Goal: Task Accomplishment & Management: Complete application form

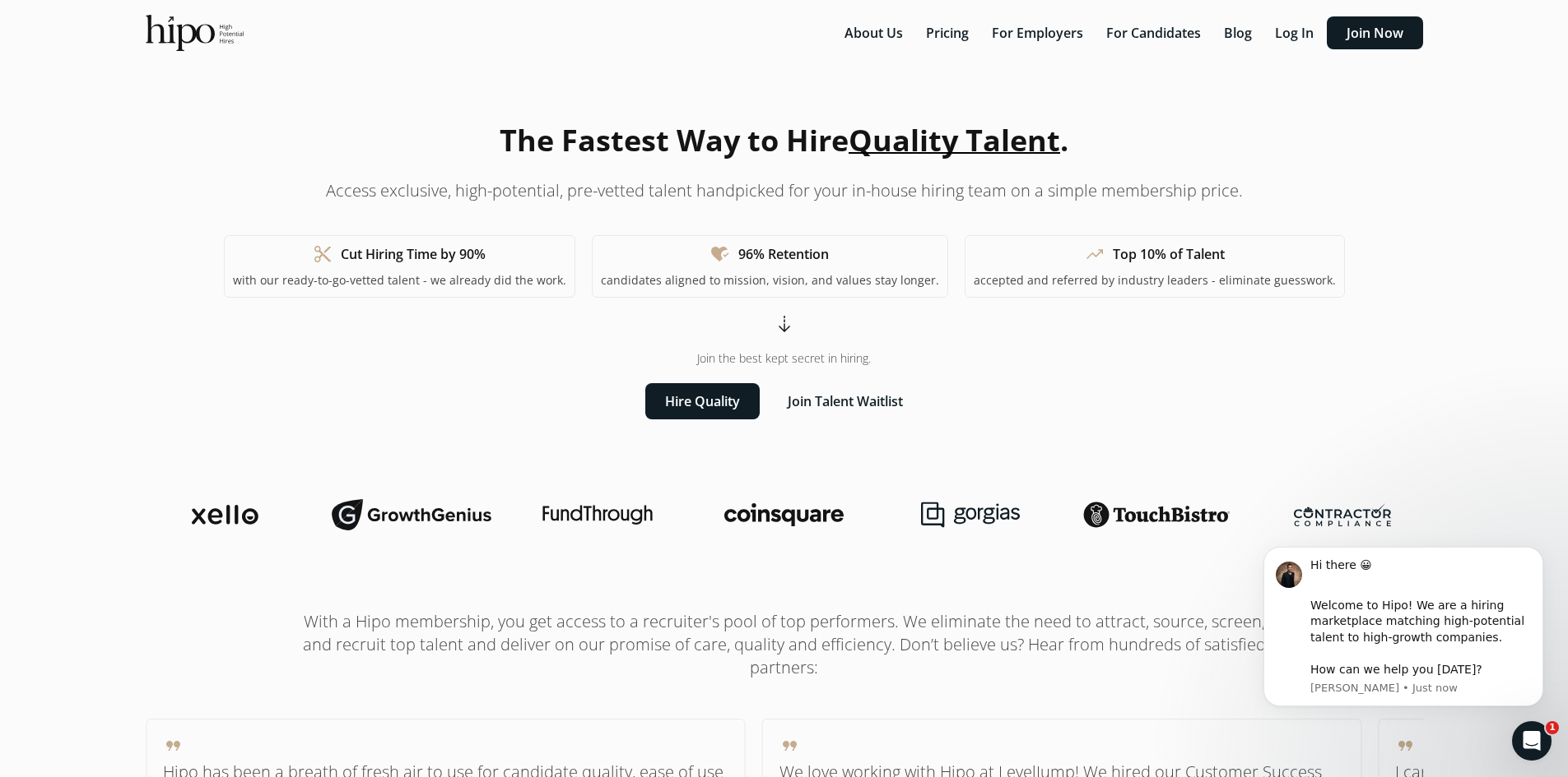
click at [1441, 394] on section "The Fastest Way to Hire Quality Talent . Access exclusive, high-potential, pre-…" at bounding box center [784, 269] width 1317 height 301
click at [1144, 27] on button "For Candidates" at bounding box center [1154, 33] width 115 height 33
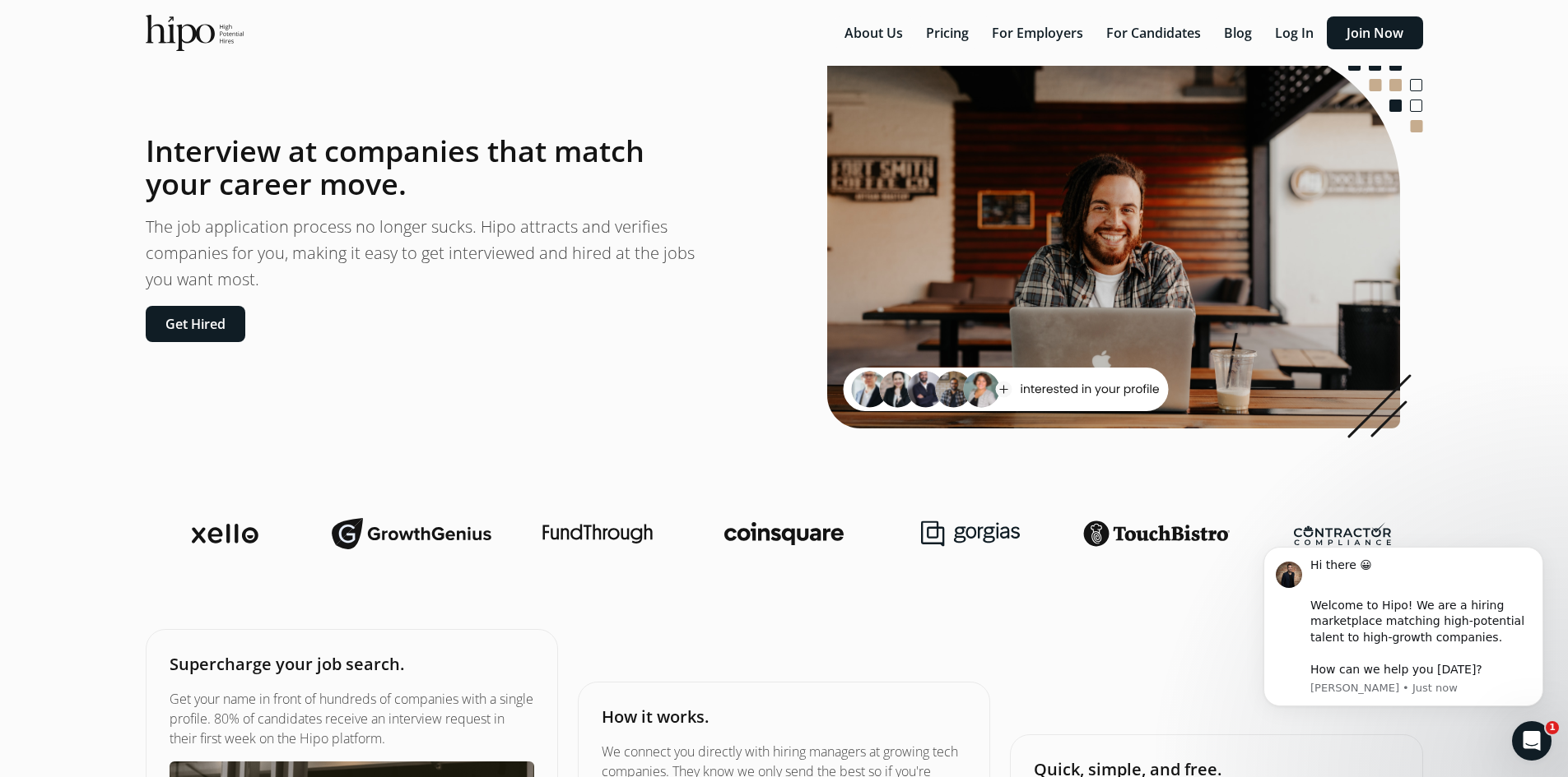
scroll to position [82, 0]
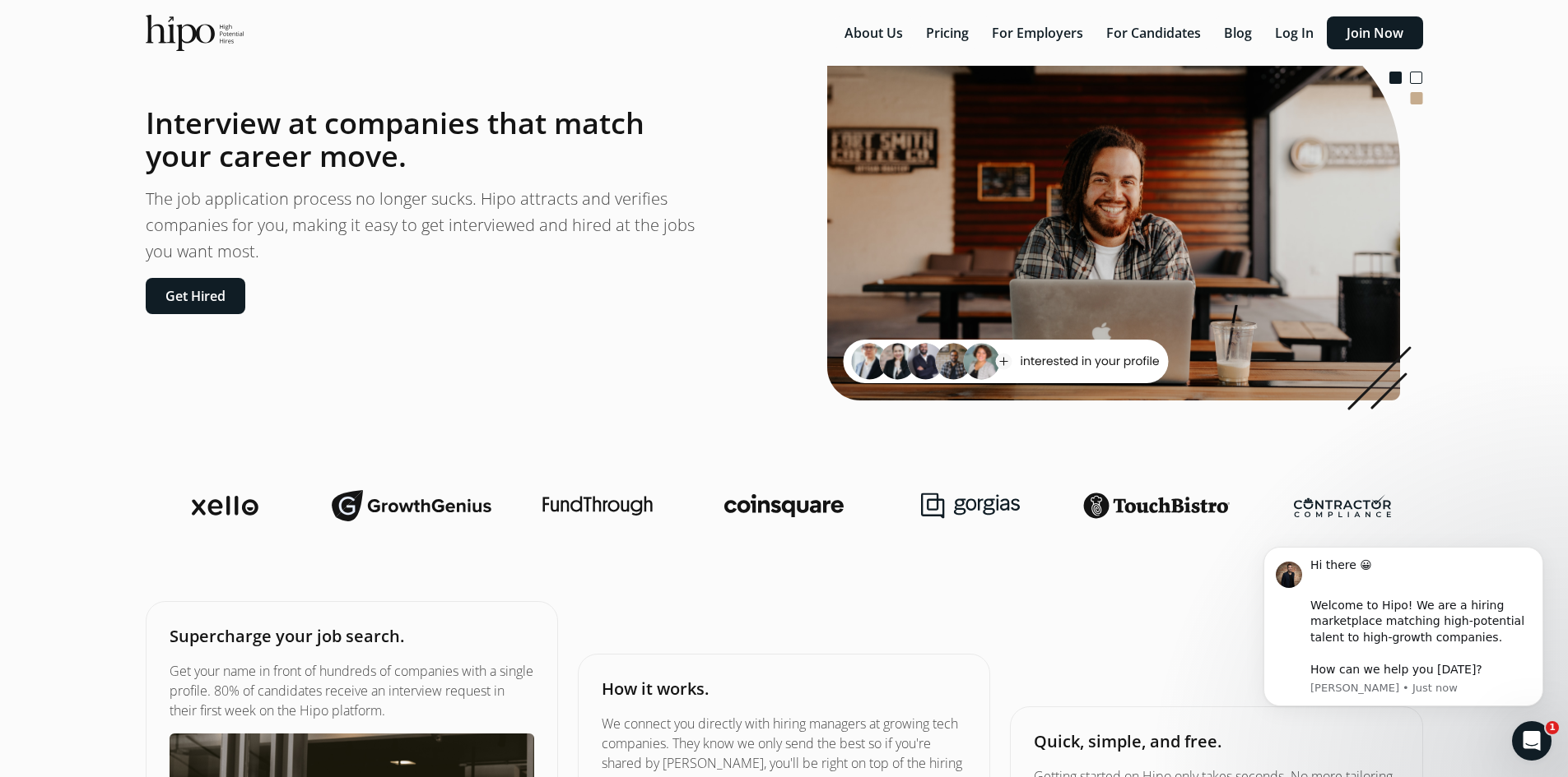
click at [1525, 731] on icon "Open Intercom Messenger" at bounding box center [1531, 741] width 27 height 27
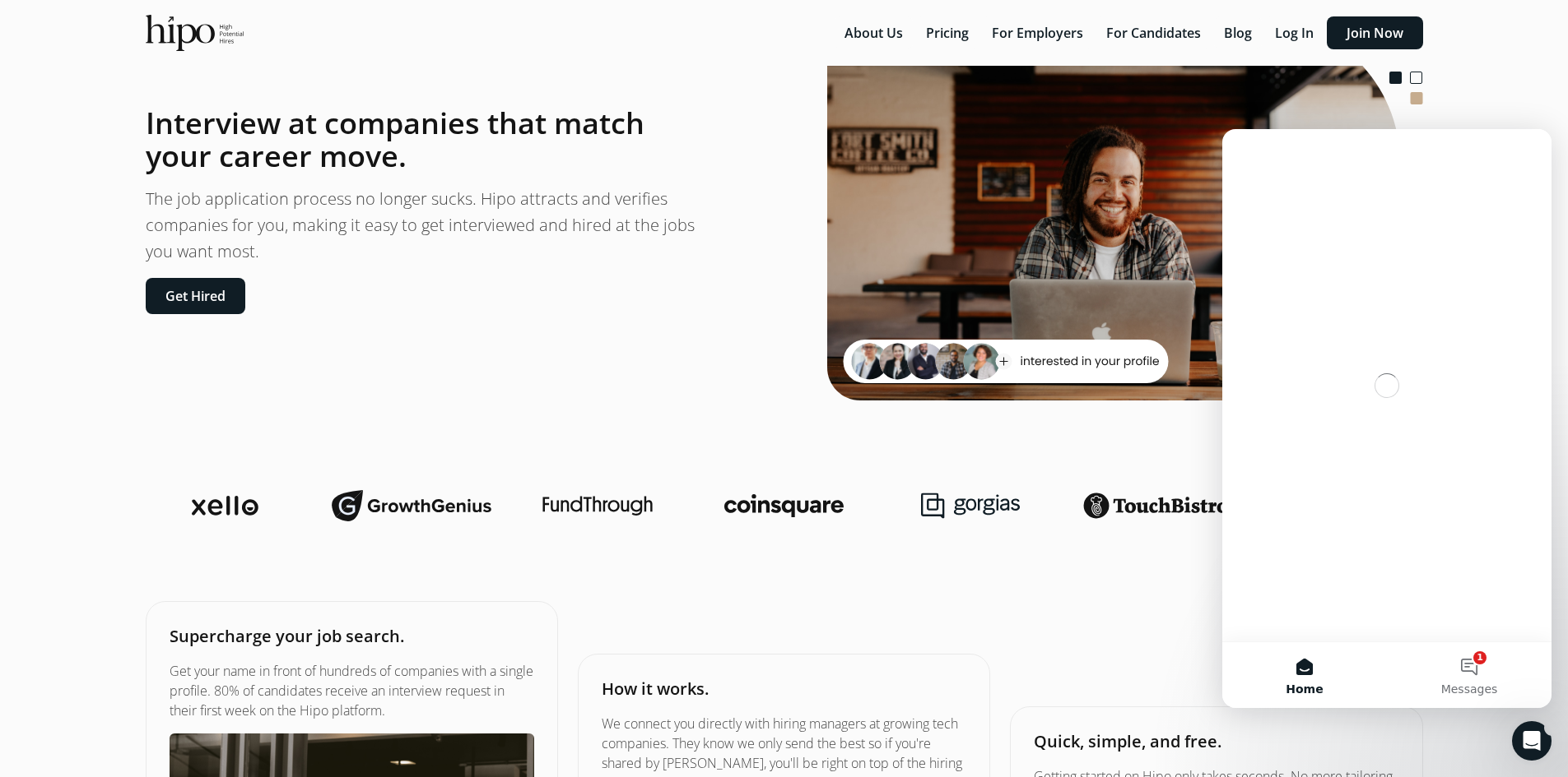
scroll to position [0, 0]
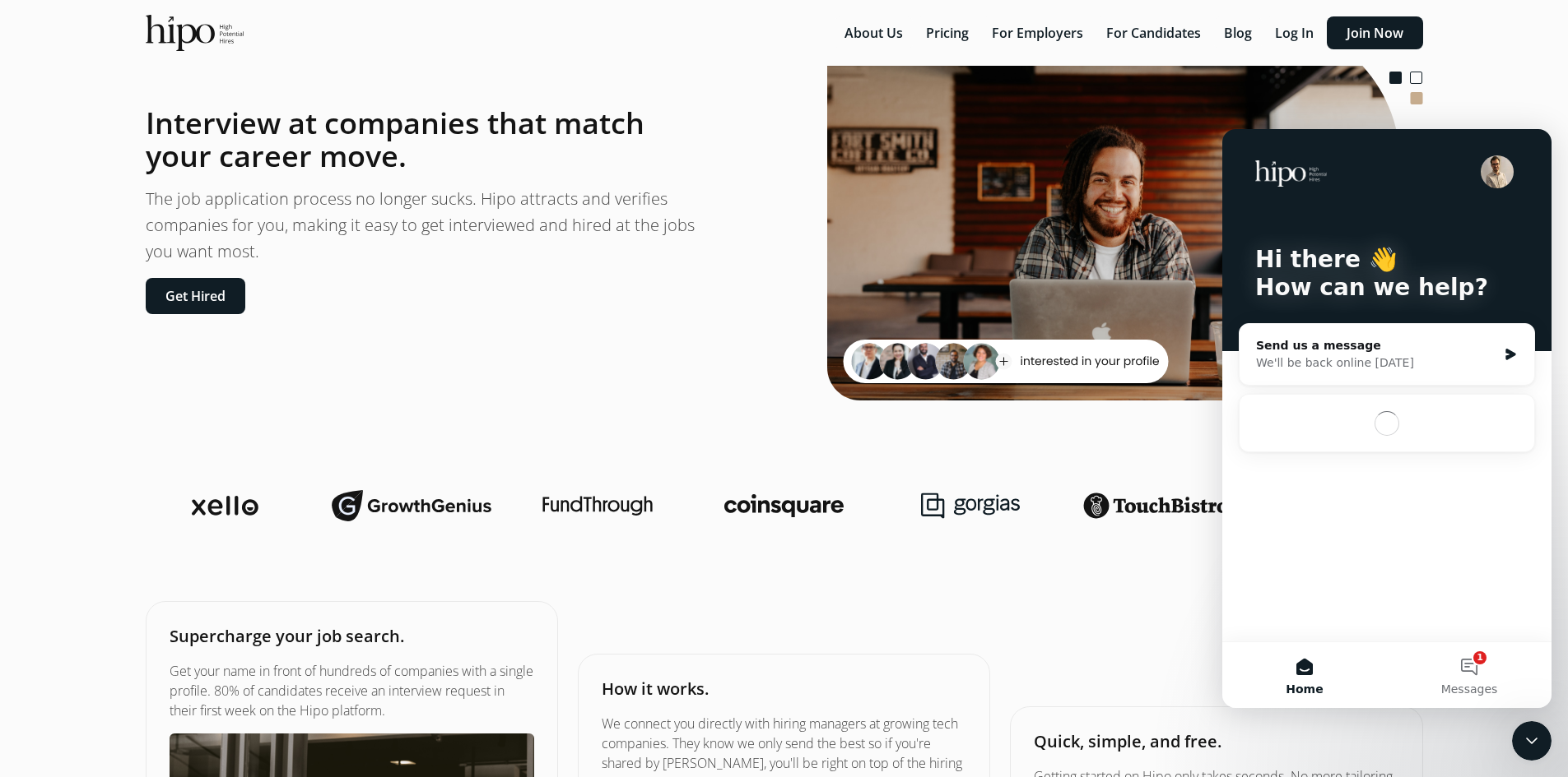
click at [1532, 741] on icon "Close Intercom Messenger" at bounding box center [1531, 741] width 20 height 20
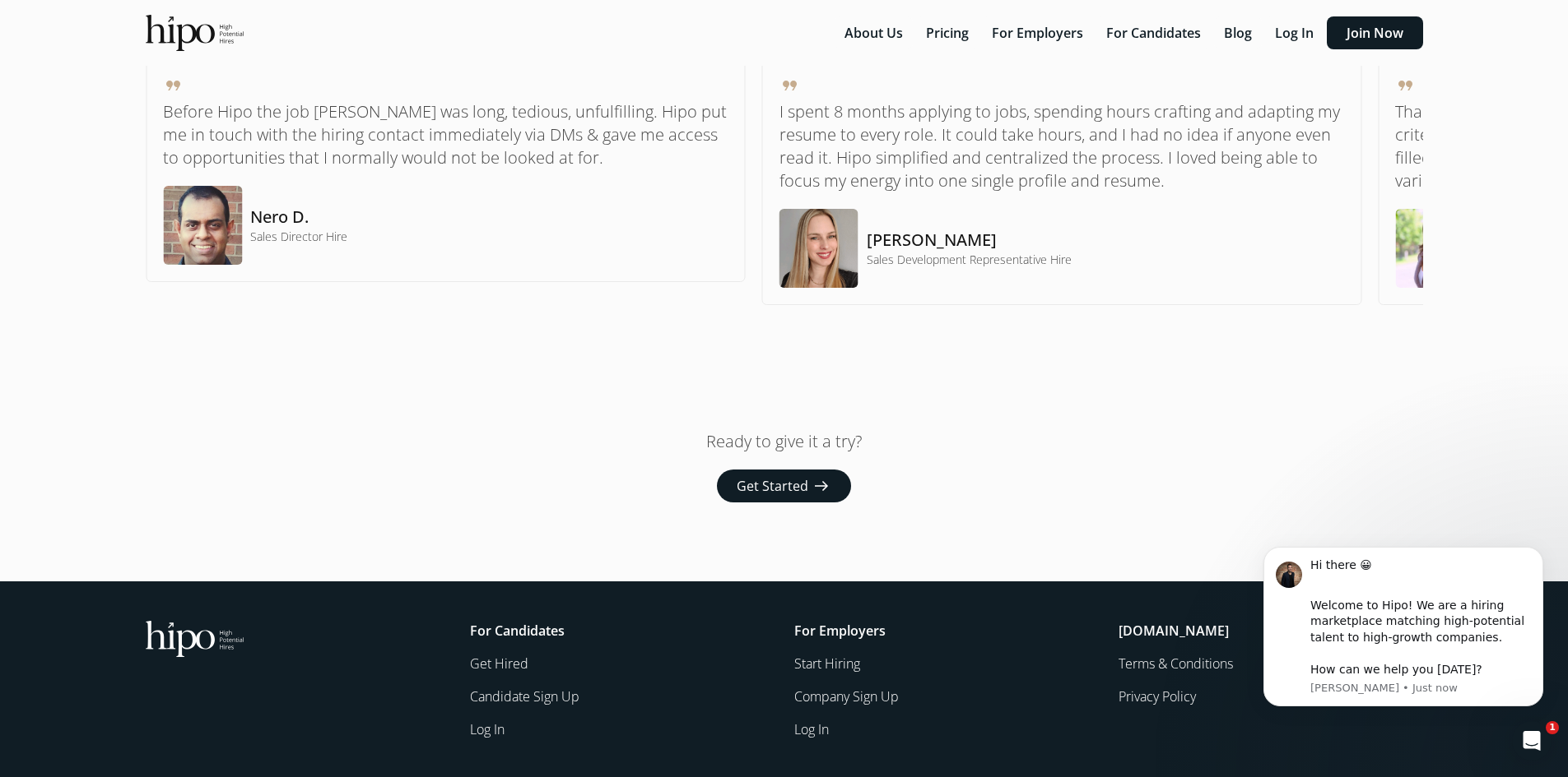
scroll to position [1254, 0]
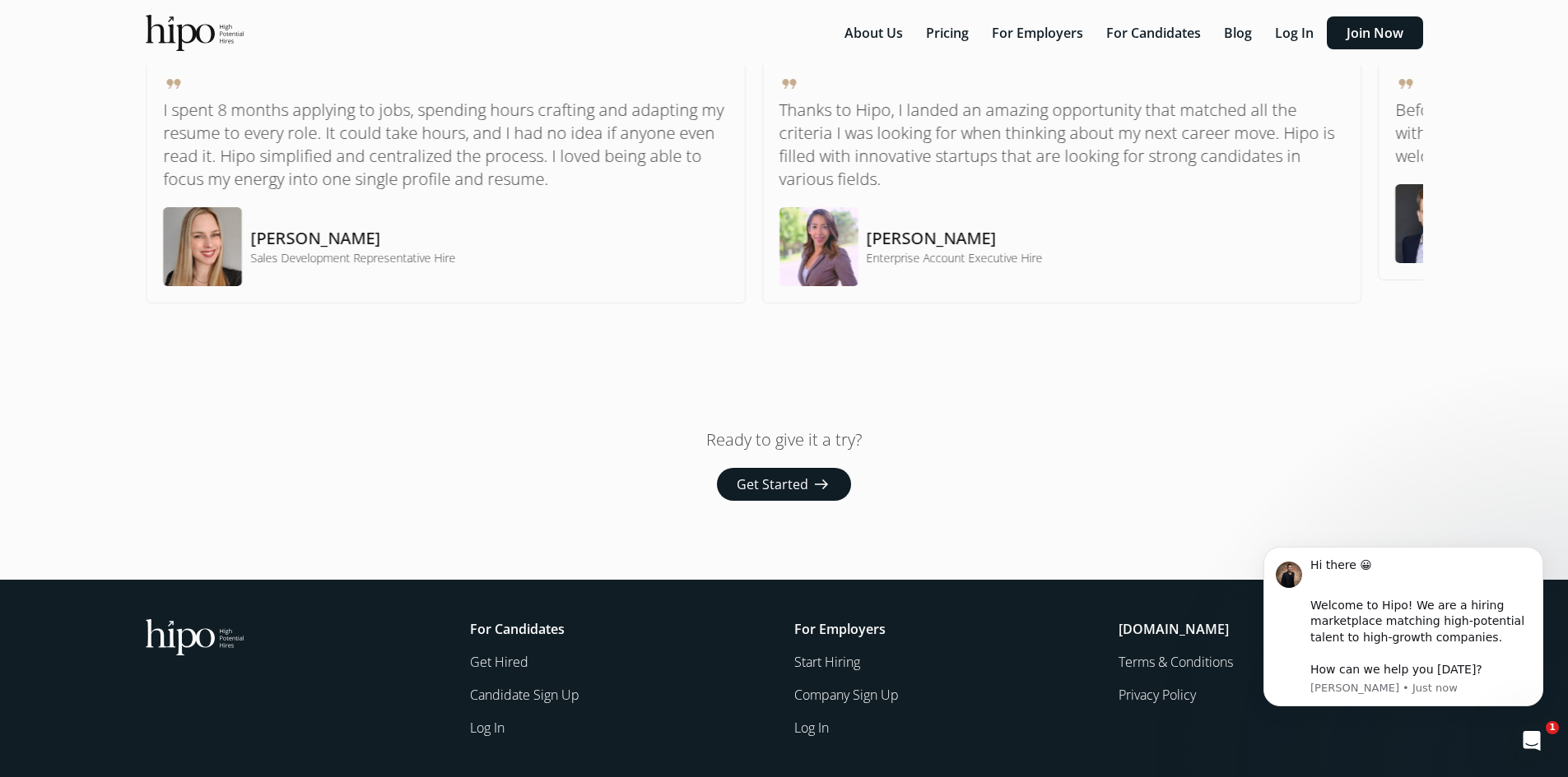
click at [761, 485] on span "Get Started" at bounding box center [772, 484] width 71 height 20
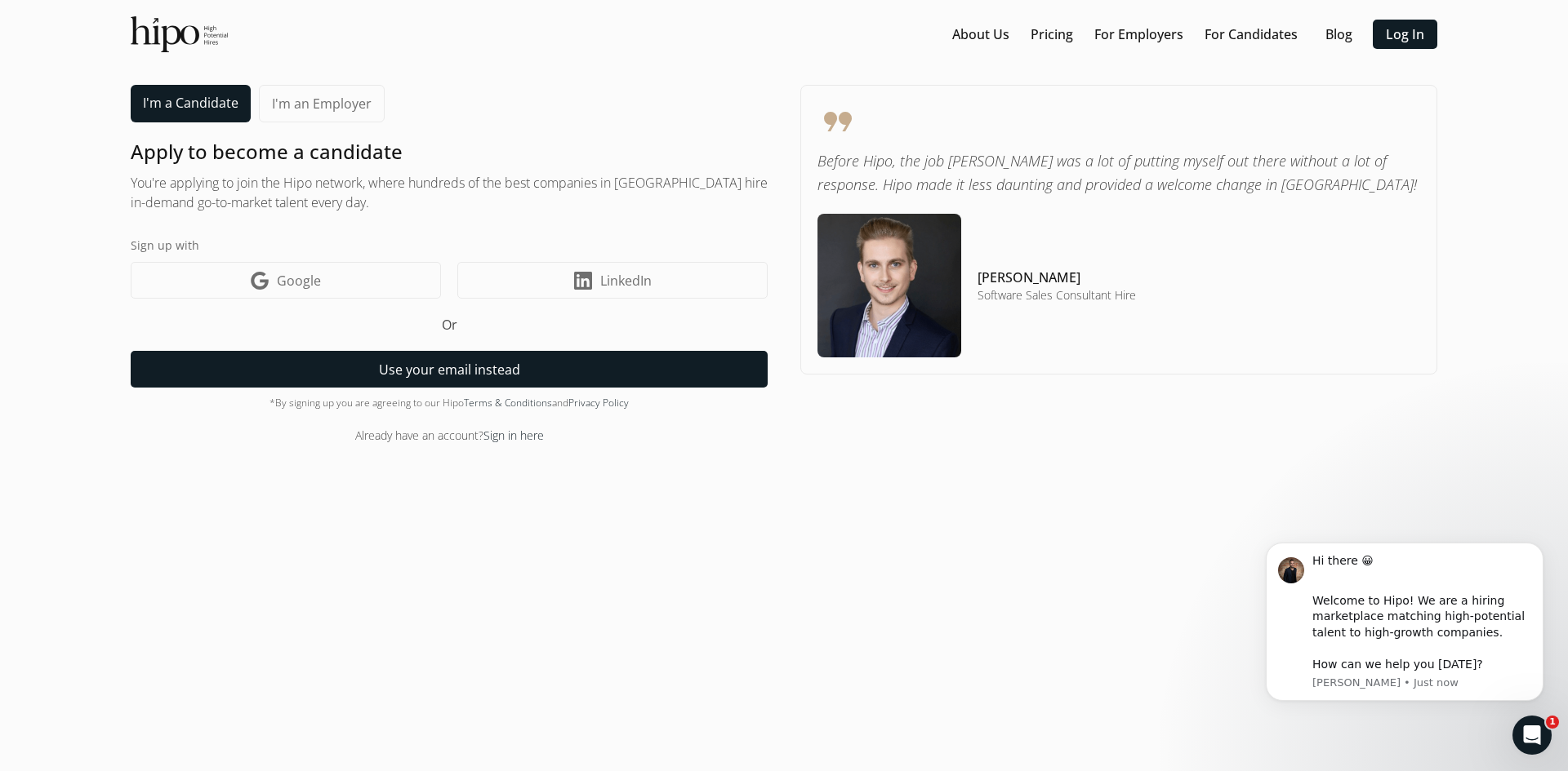
click at [495, 368] on button "Use your email instead" at bounding box center [449, 369] width 637 height 37
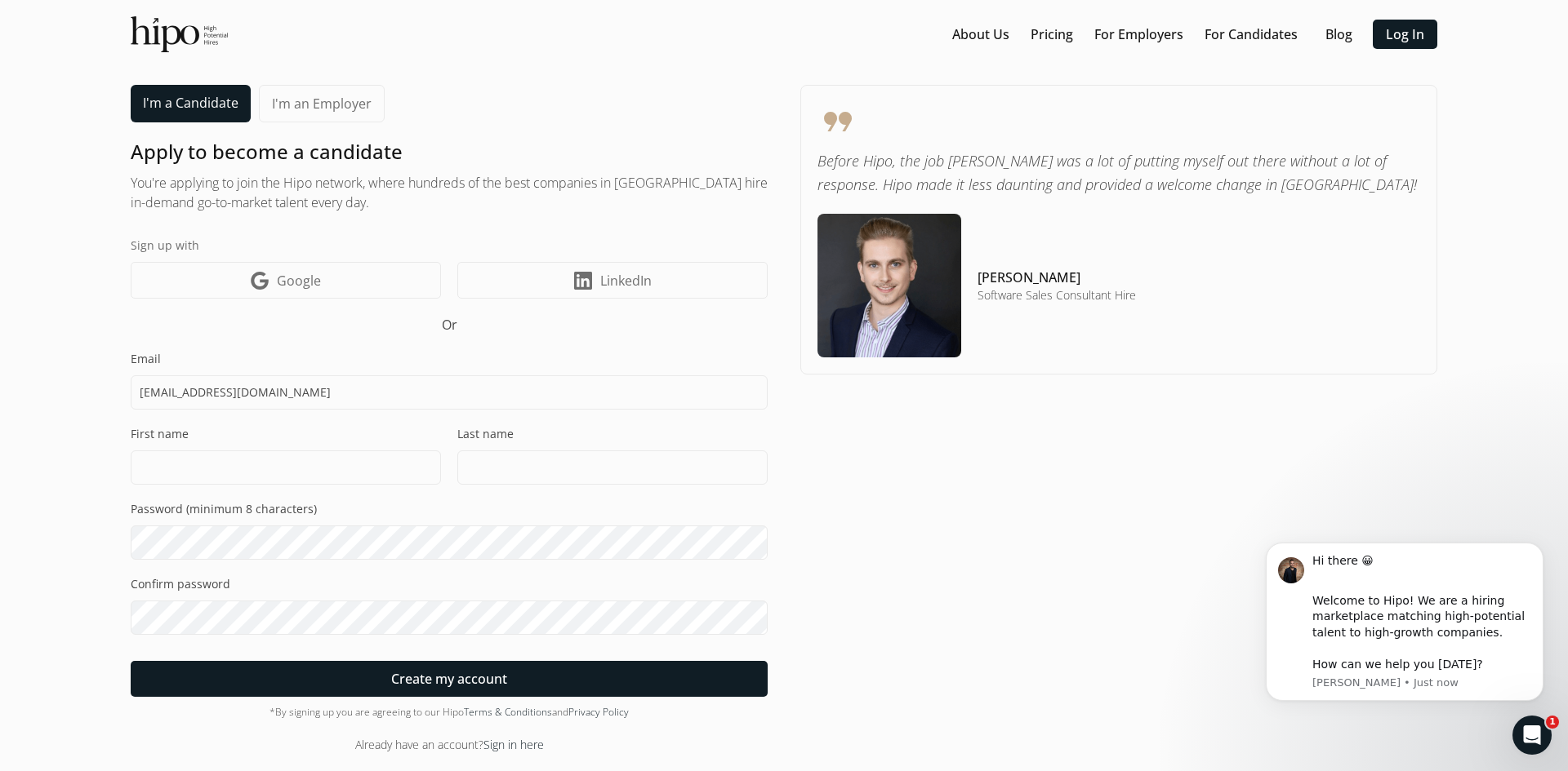
type input "hkschmitt6@gmail.com"
type input "Hollis"
type input "Schmitt"
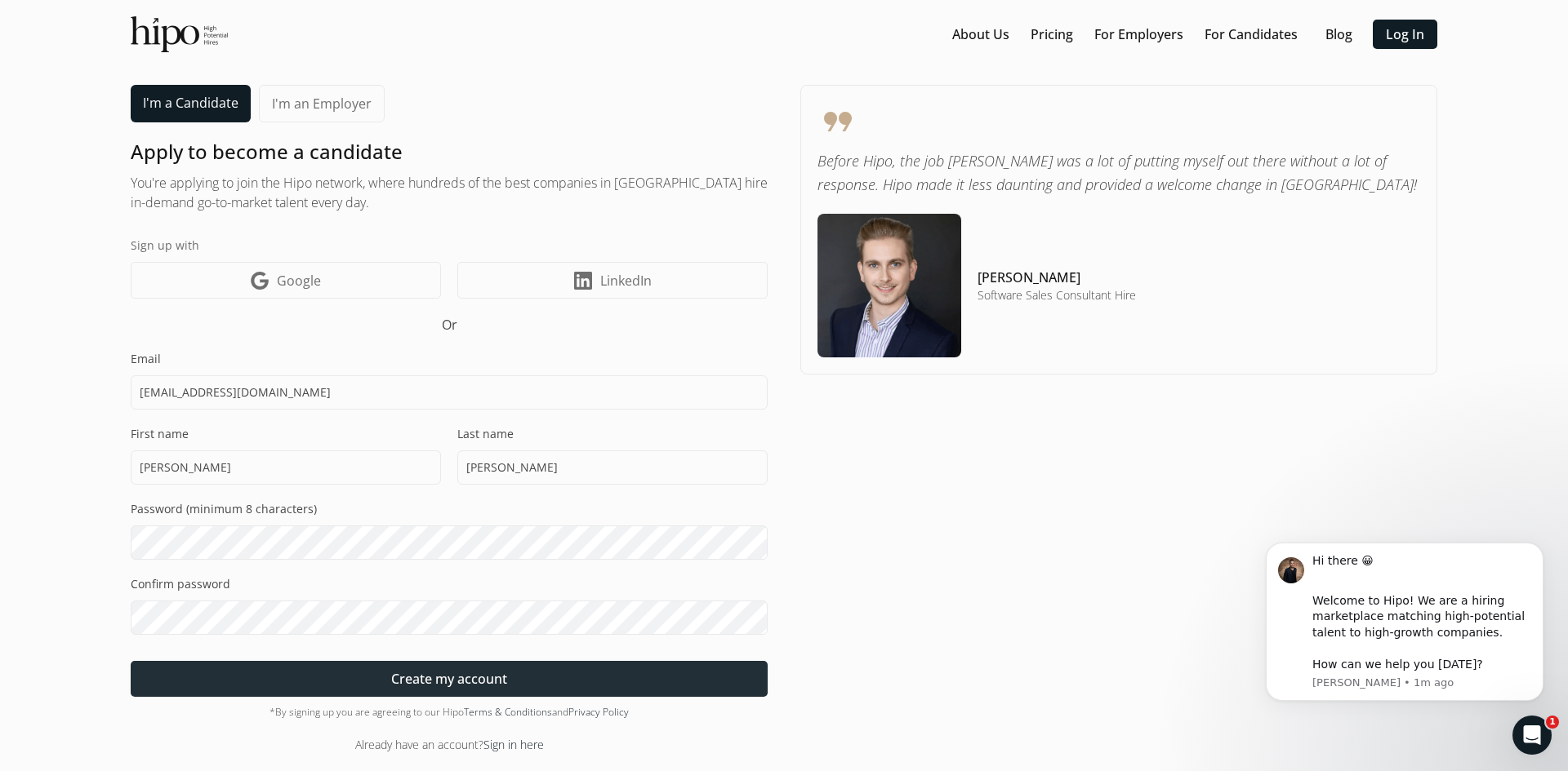
click at [330, 679] on div at bounding box center [449, 679] width 637 height 36
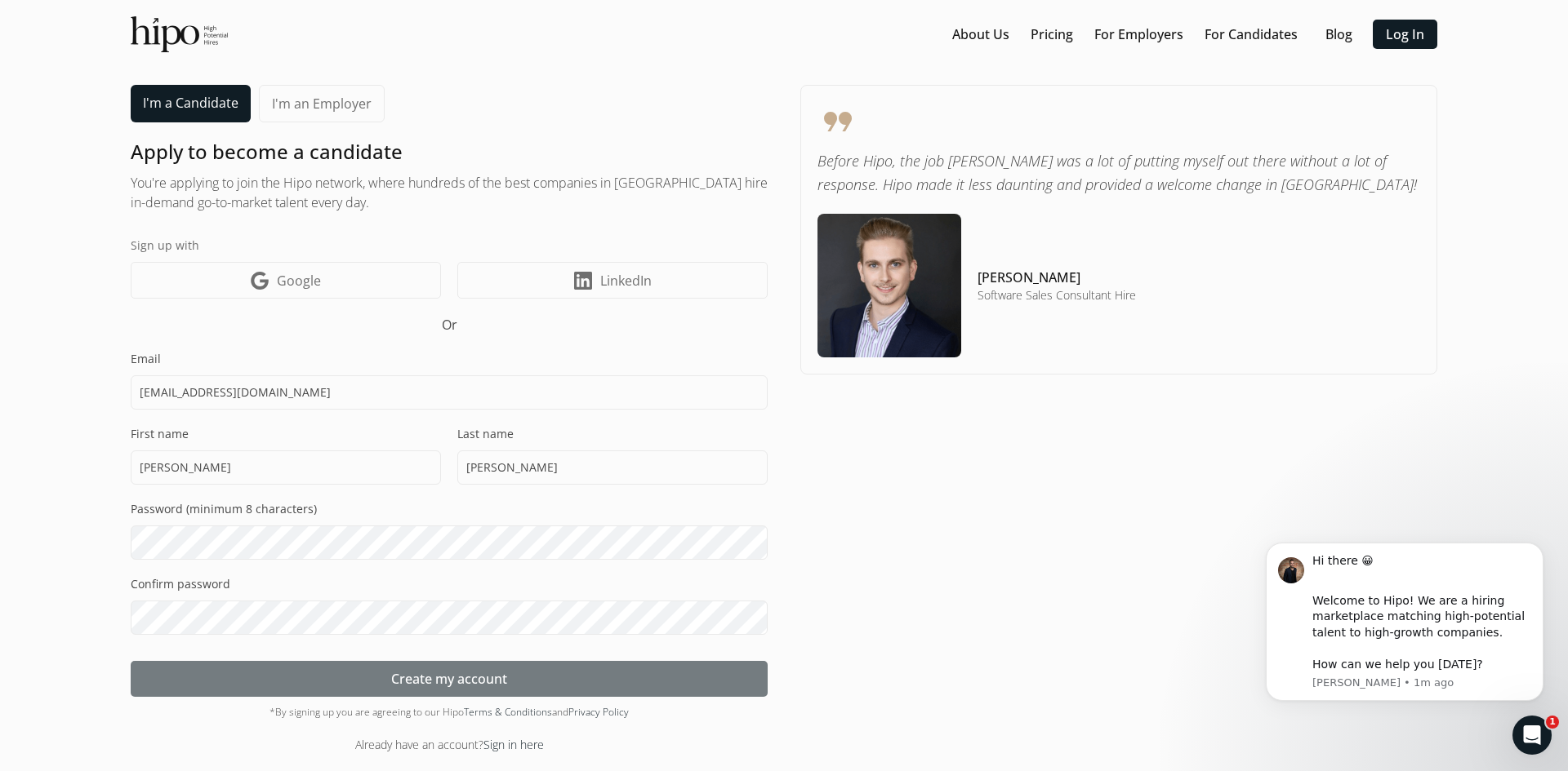
click at [278, 679] on div at bounding box center [449, 679] width 637 height 36
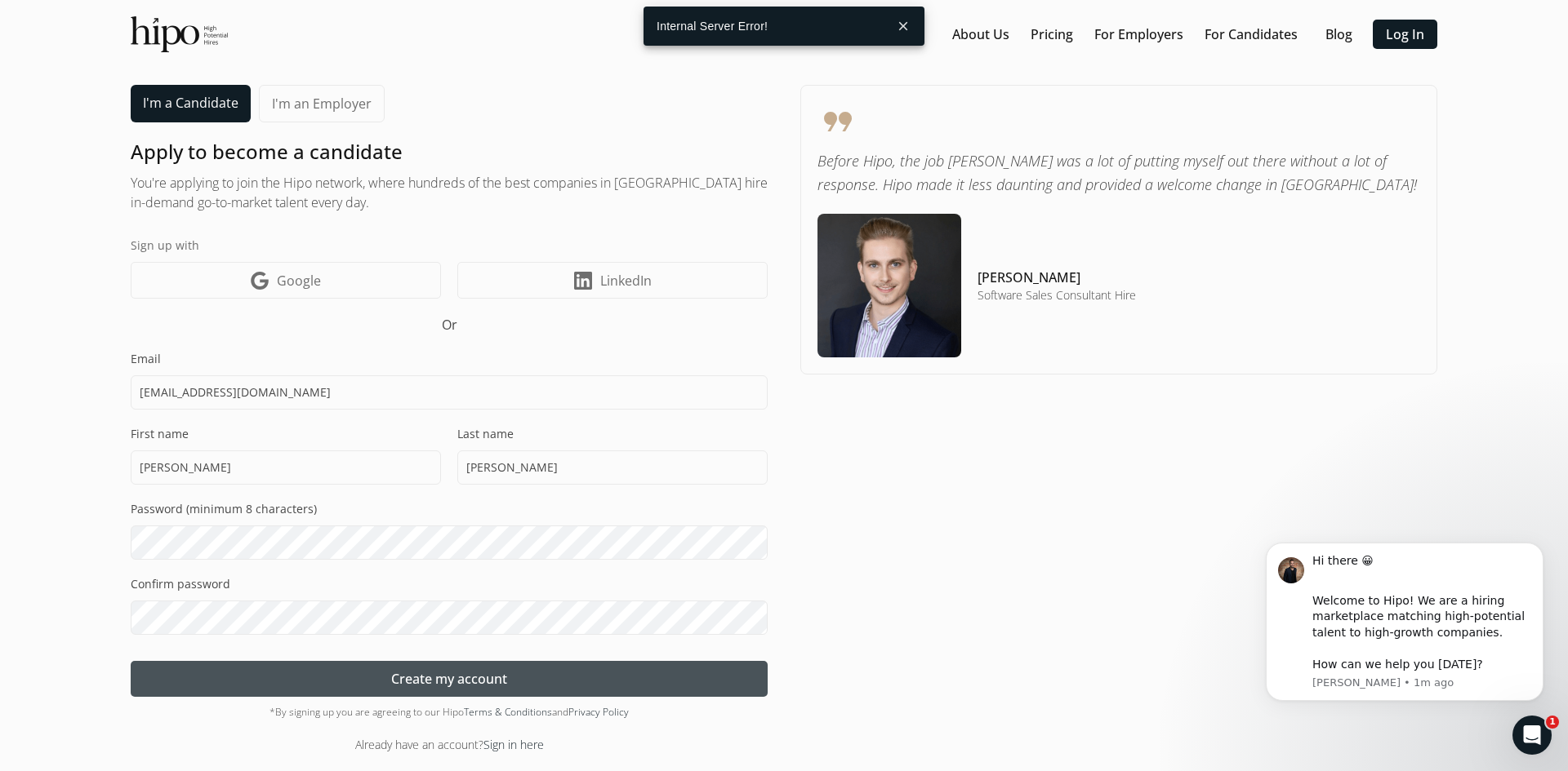
click at [954, 514] on div "format_quote Before Hipo, the job hunt was a lot of putting myself out there wi…" at bounding box center [1118, 419] width 637 height 669
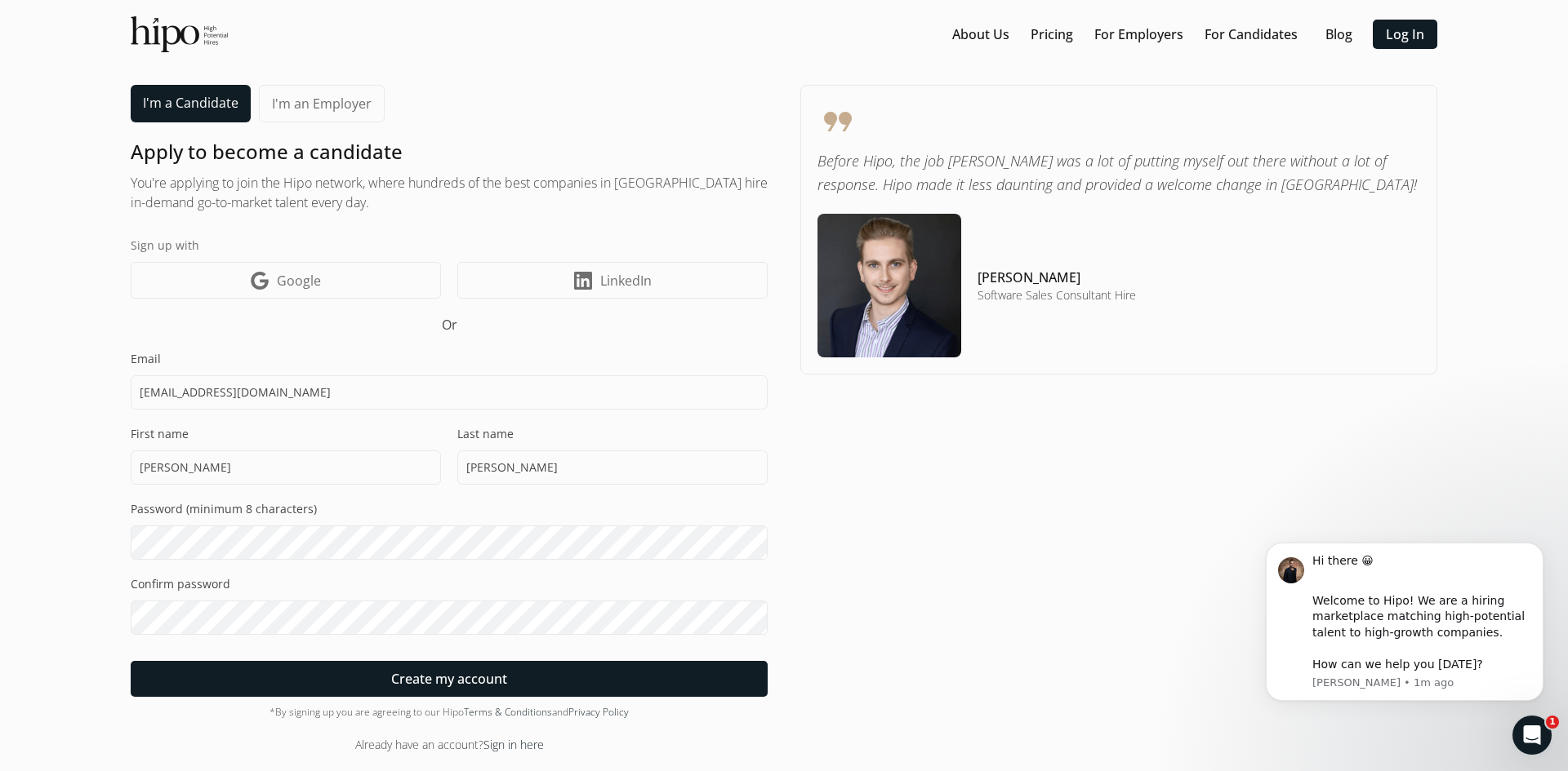
click at [878, 463] on div "format_quote Before Hipo, the job hunt was a lot of putting myself out there wi…" at bounding box center [1118, 419] width 637 height 669
click at [283, 349] on div "Apply to become a candidate You're applying to join the Hipo network, where hun…" at bounding box center [449, 445] width 637 height 614
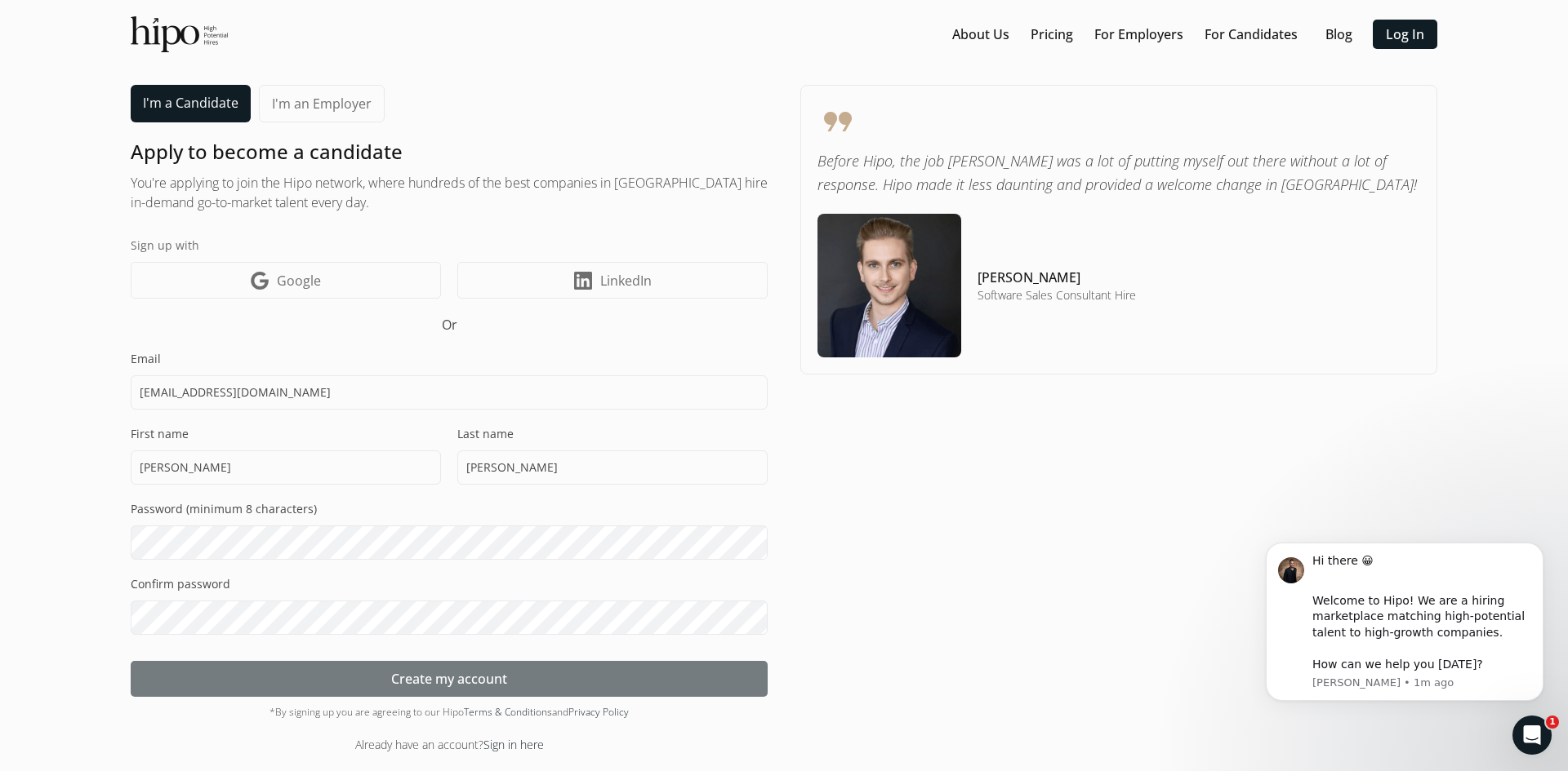
click at [445, 673] on span "Create my account" at bounding box center [449, 679] width 116 height 20
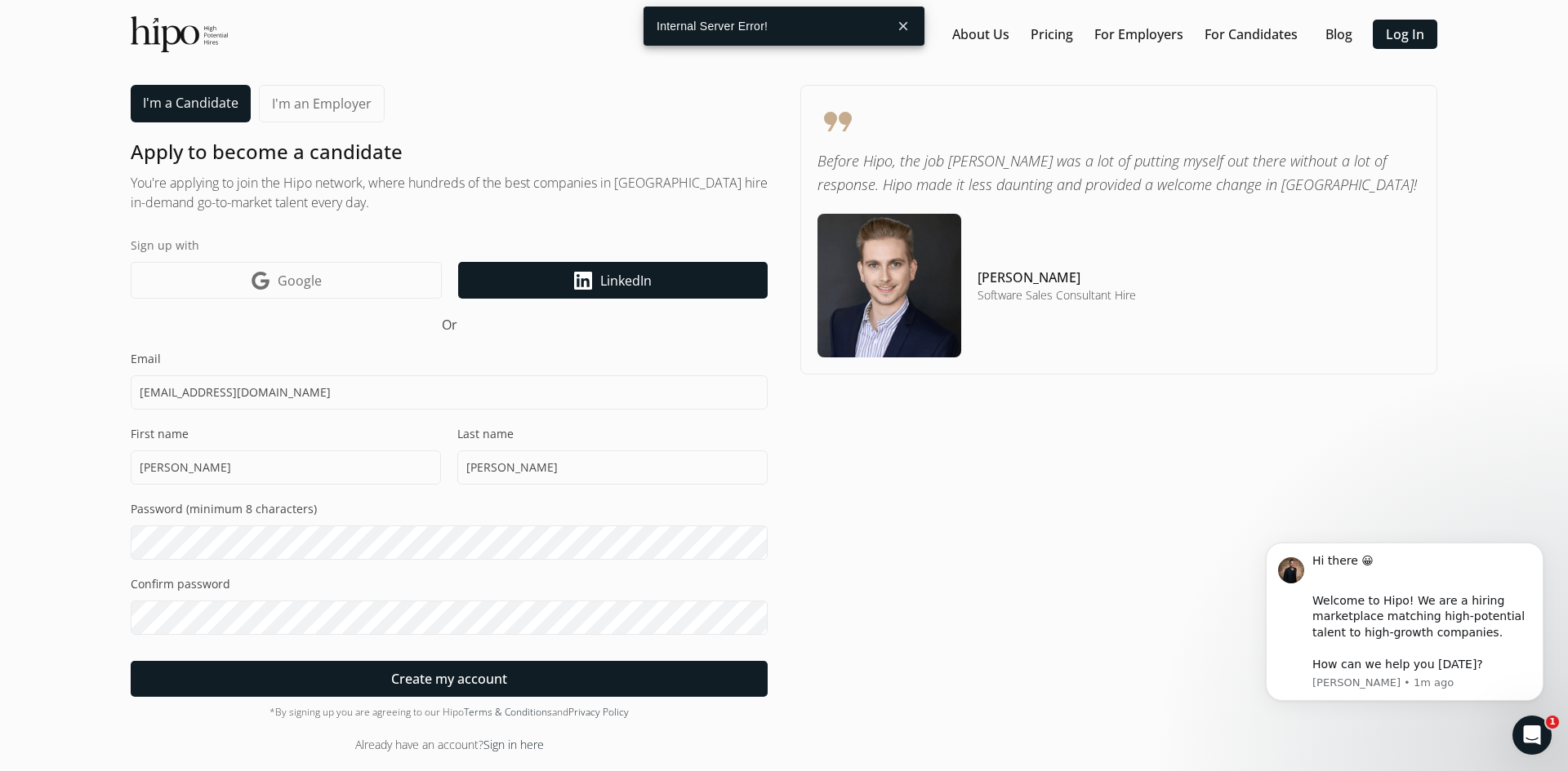
click at [643, 276] on span "LinkedIn" at bounding box center [626, 281] width 51 height 20
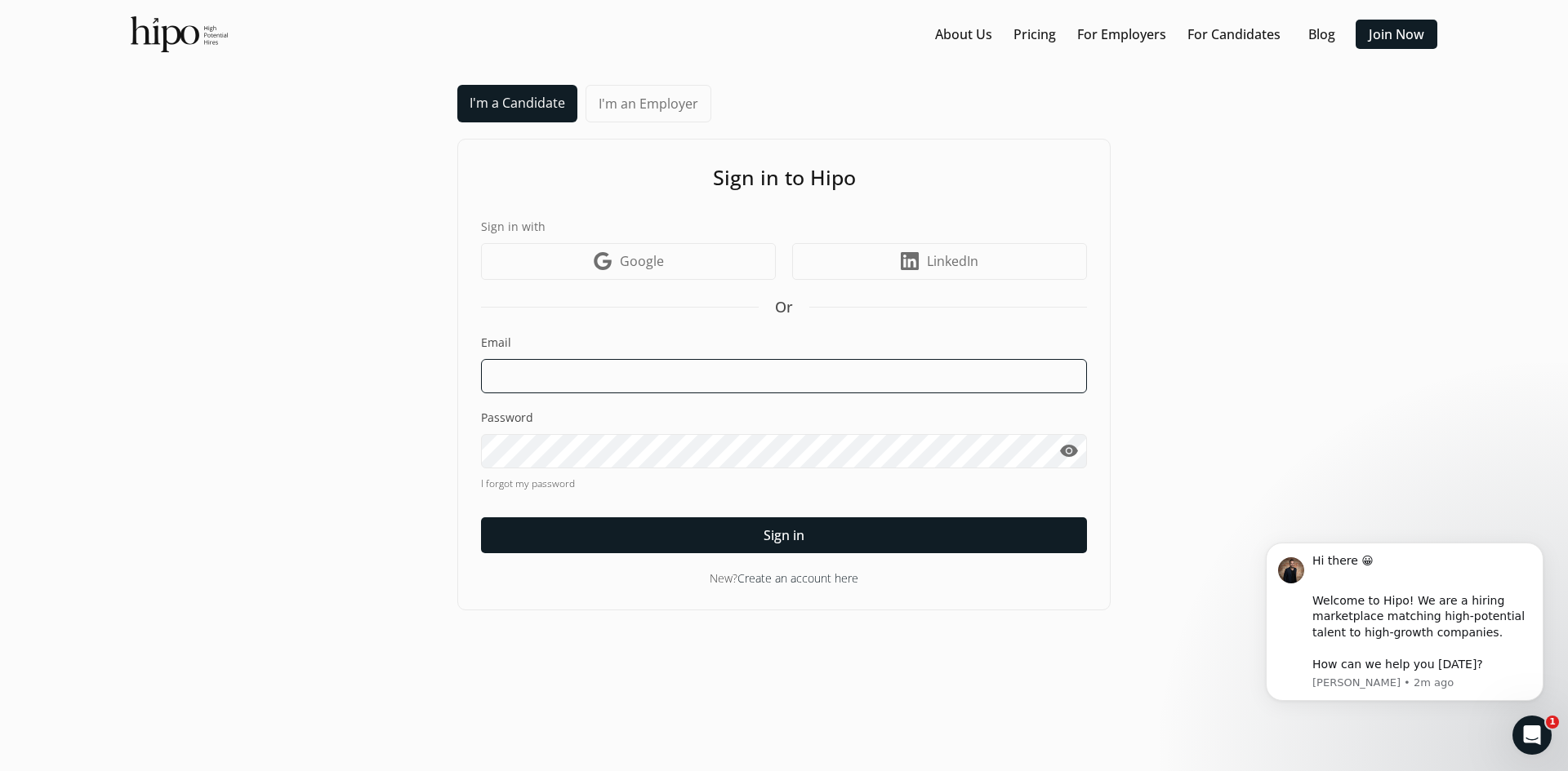
click at [785, 386] on input at bounding box center [784, 377] width 606 height 35
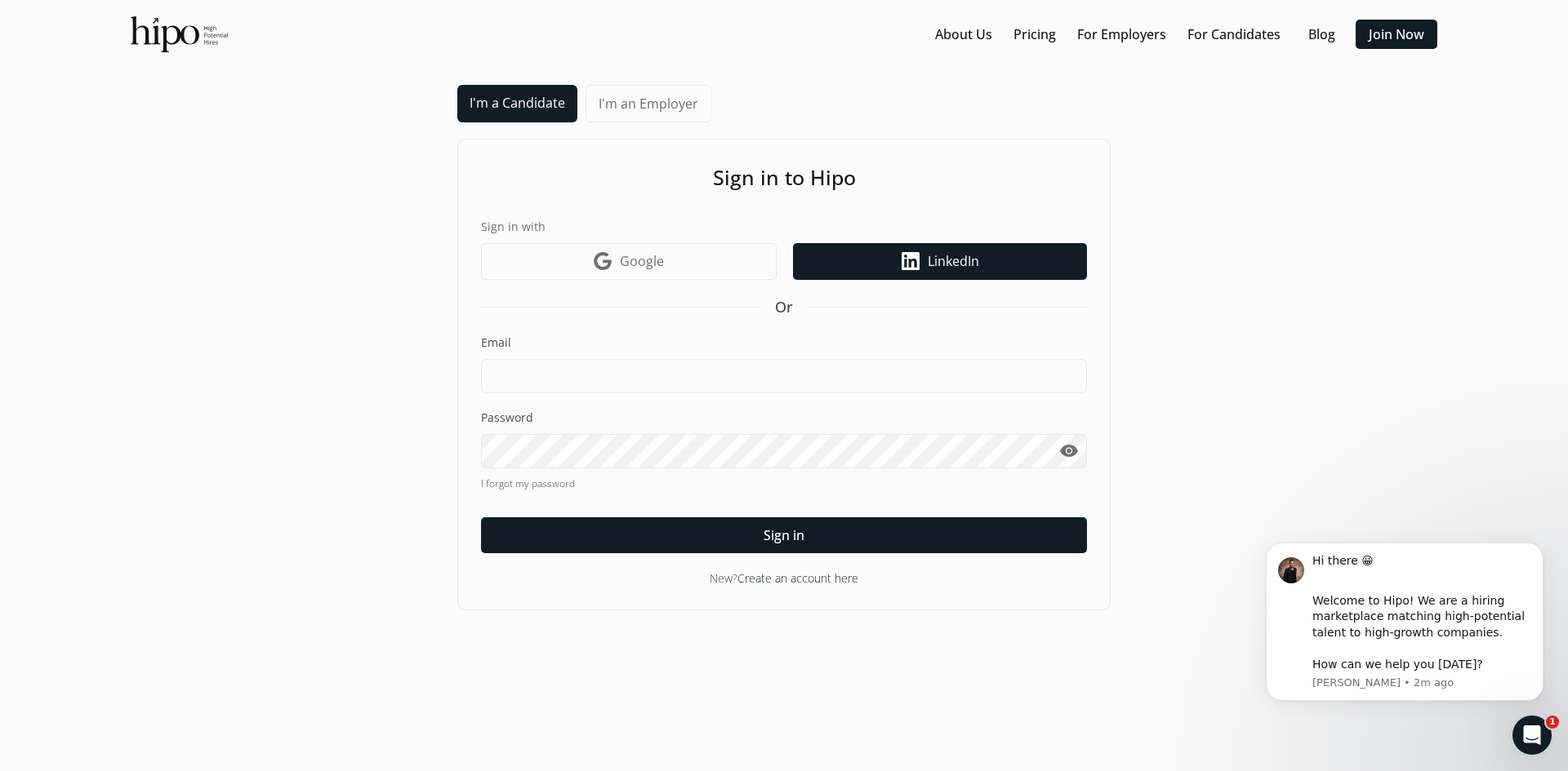
click at [902, 256] on icon at bounding box center [911, 261] width 18 height 18
click at [873, 259] on link "LinkedIn icon LinkedIn" at bounding box center [939, 261] width 294 height 37
click at [982, 244] on link "LinkedIn icon LinkedIn" at bounding box center [939, 261] width 294 height 37
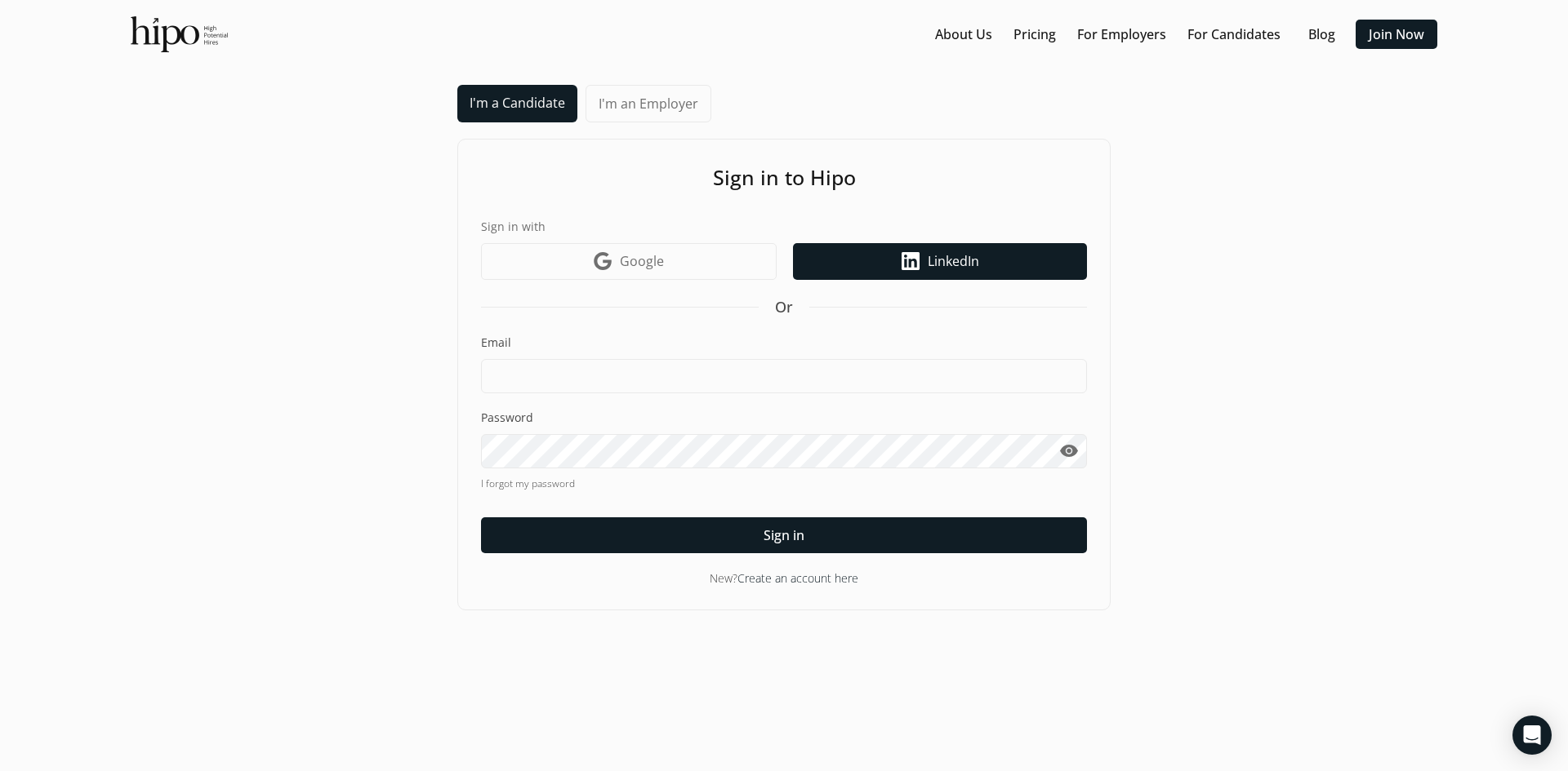
click at [995, 264] on link "LinkedIn icon LinkedIn" at bounding box center [939, 261] width 294 height 37
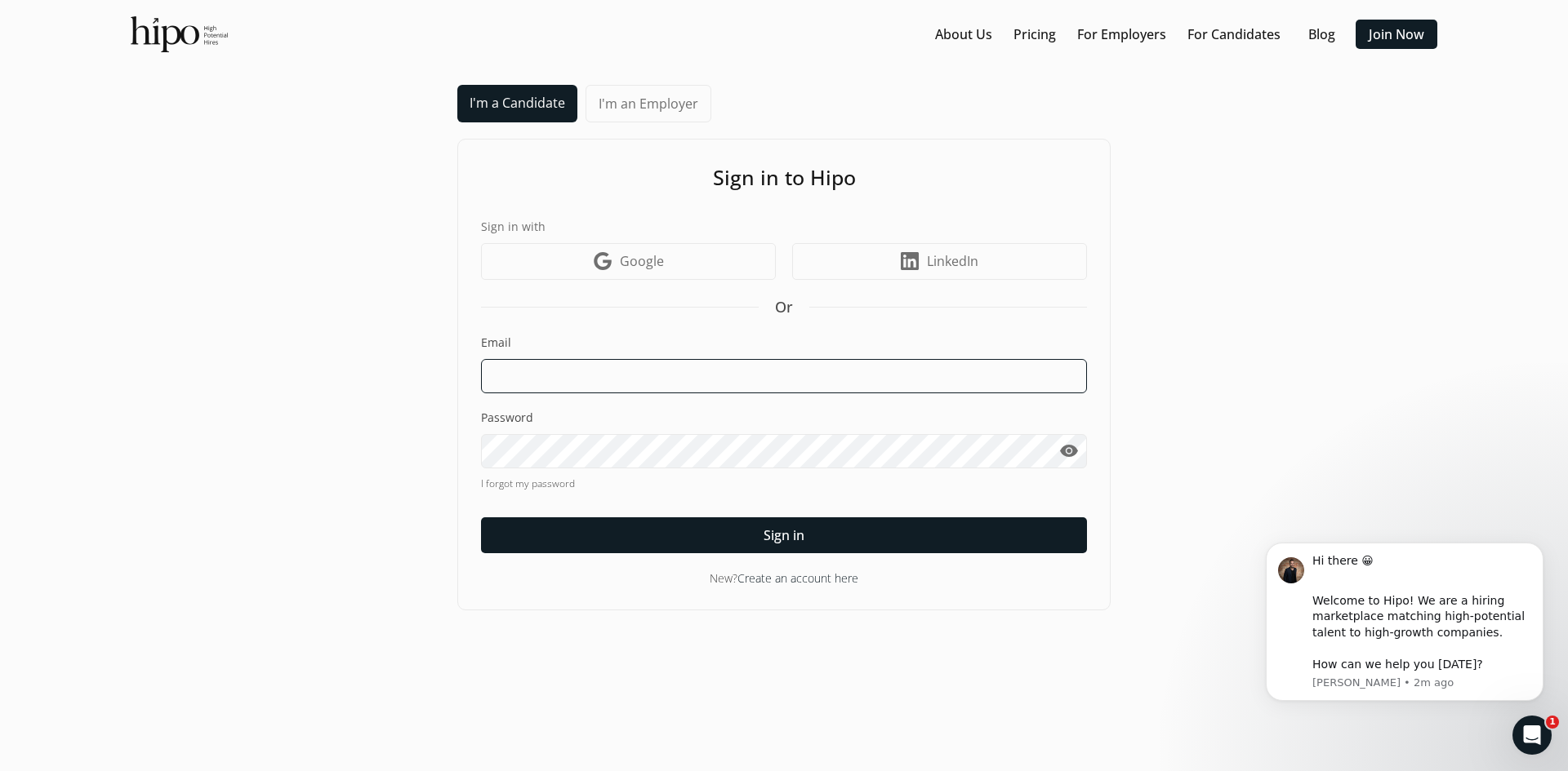
click at [855, 376] on input at bounding box center [784, 377] width 606 height 35
type input "[EMAIL_ADDRESS][DOMAIN_NAME]"
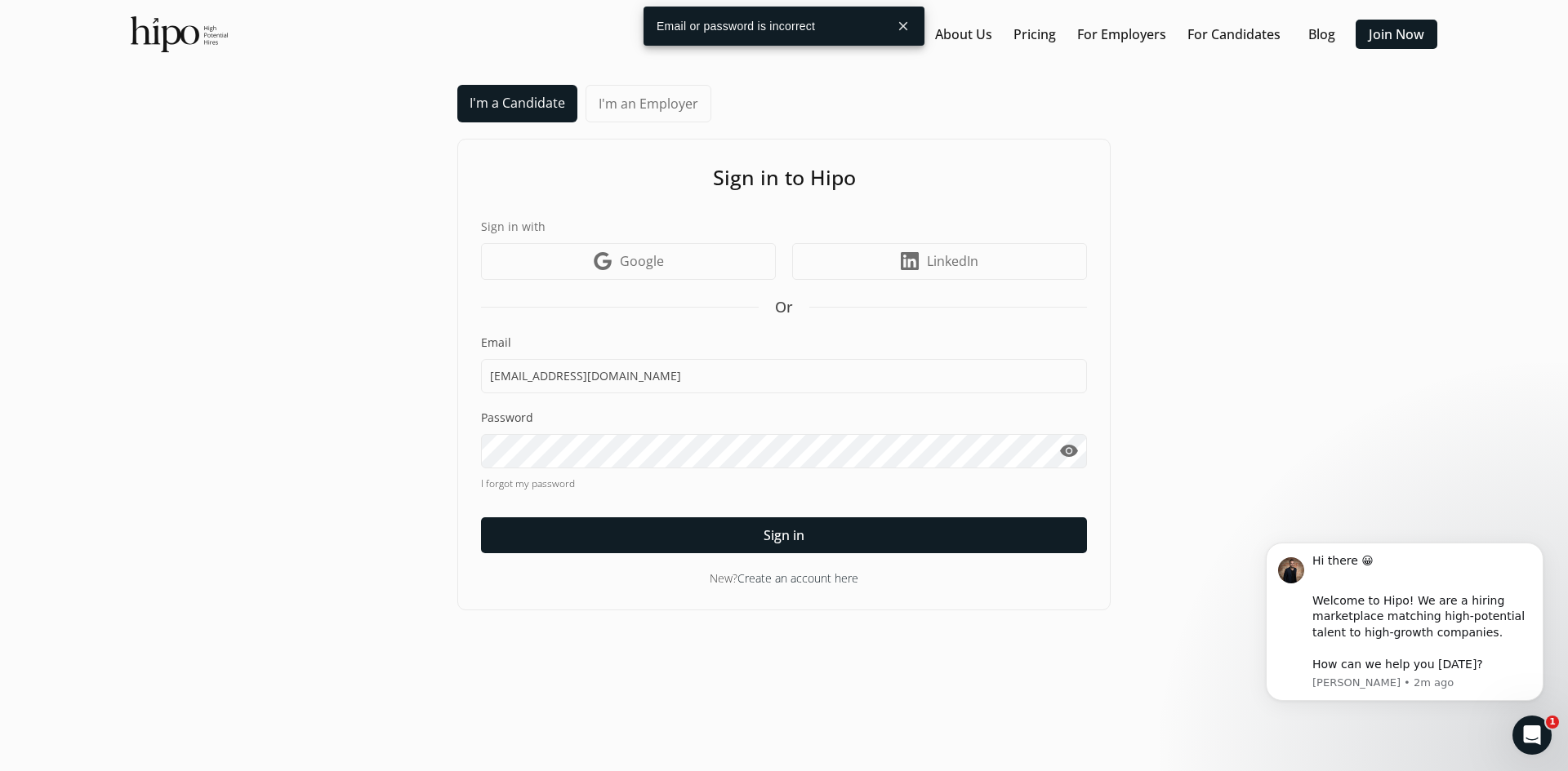
click at [898, 26] on button "close" at bounding box center [903, 26] width 30 height 30
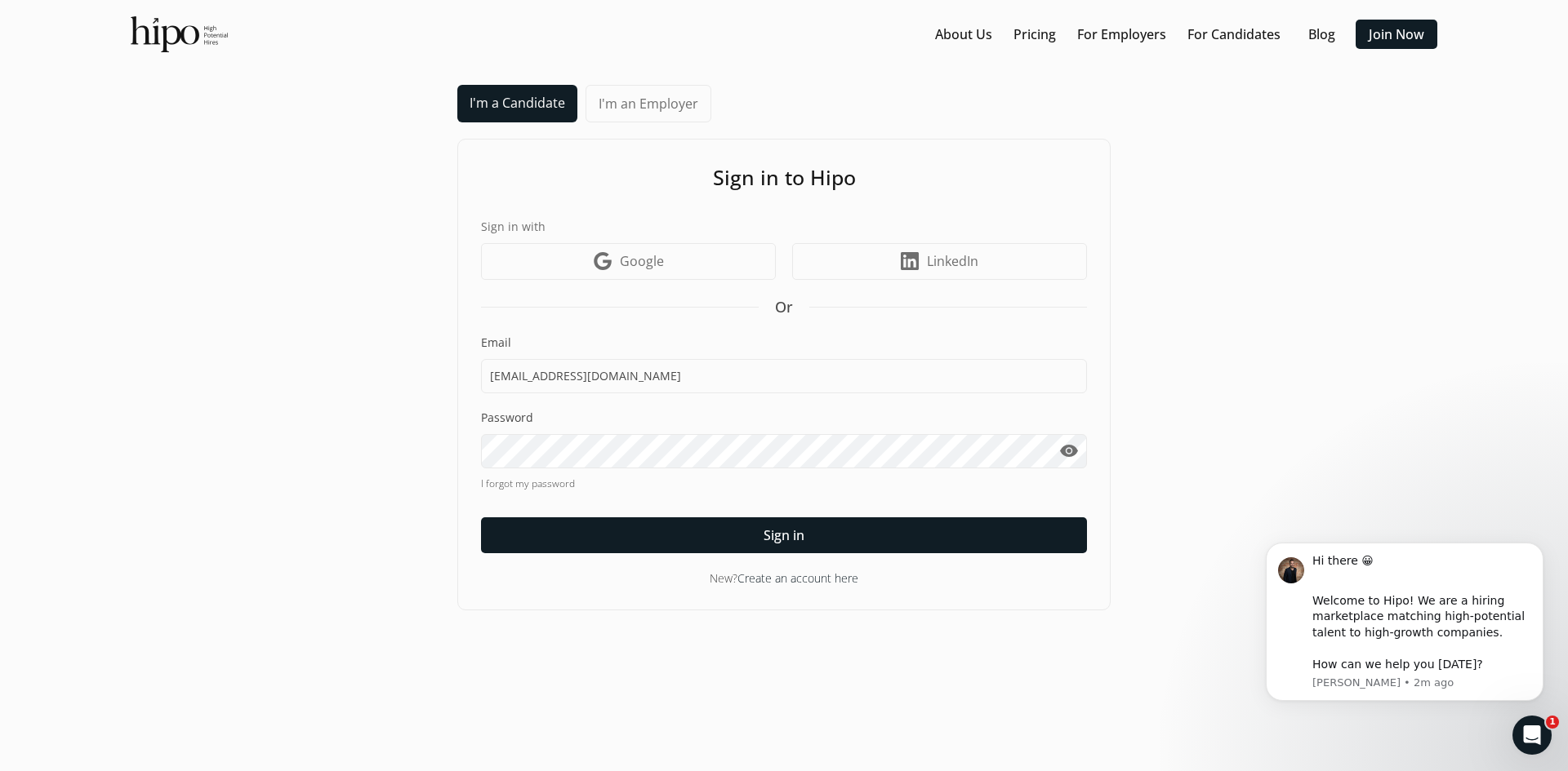
drag, startPoint x: 1406, startPoint y: 347, endPoint x: 1186, endPoint y: 338, distance: 220.2
click at [1400, 347] on div "I'm a Candidate I'm an Employer Sign in to Hipo Sign in with Google icon Google…" at bounding box center [784, 348] width 1535 height 526
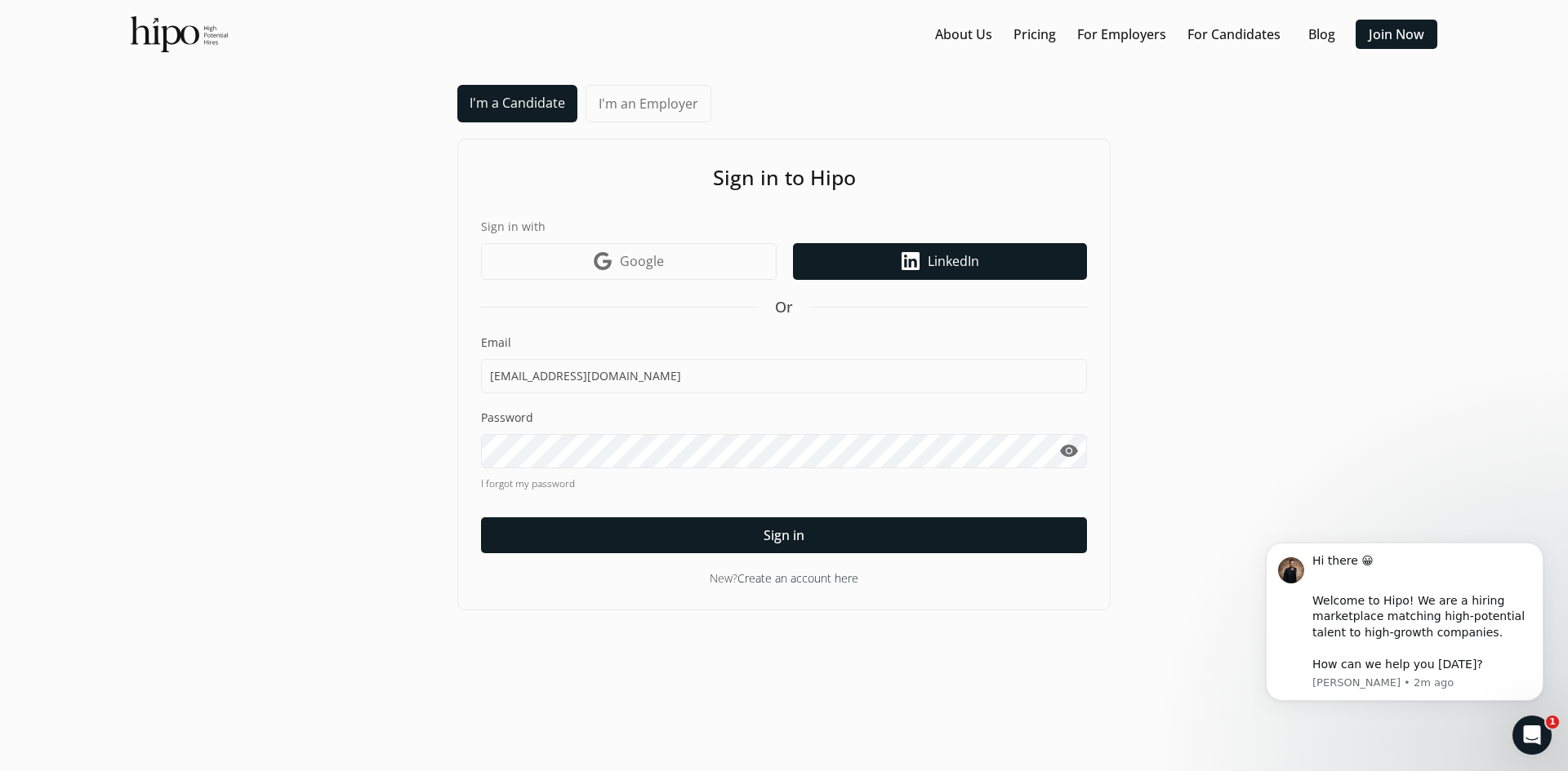
click at [891, 249] on link "LinkedIn icon LinkedIn" at bounding box center [939, 261] width 294 height 37
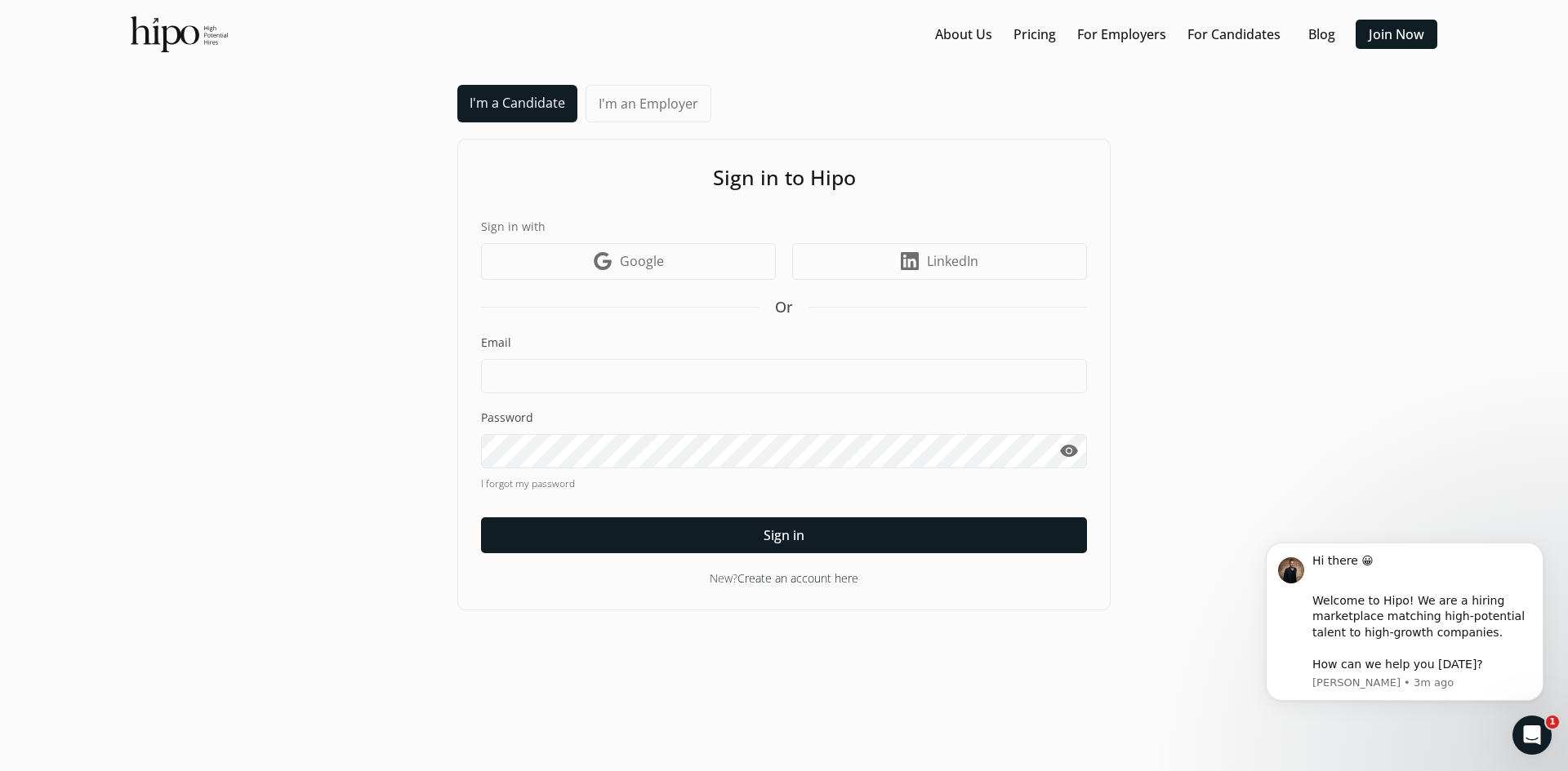
click at [1348, 455] on div "I'm a Candidate I'm an Employer Sign in to Hipo Sign in with Google icon Google…" at bounding box center [784, 348] width 1535 height 526
click at [1374, 40] on link "Join Now" at bounding box center [1396, 35] width 55 height 20
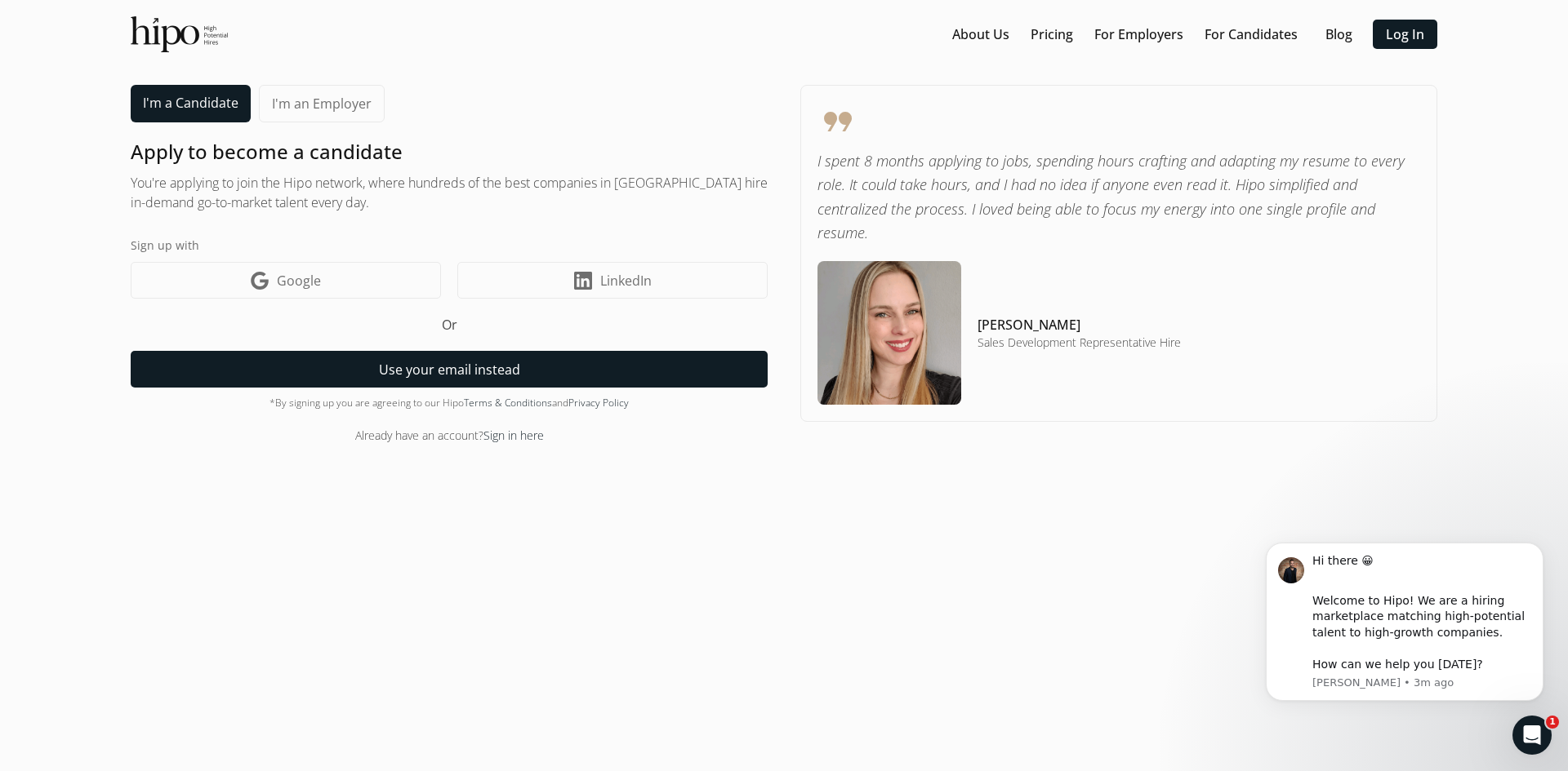
click at [572, 366] on button "Use your email instead" at bounding box center [449, 369] width 637 height 37
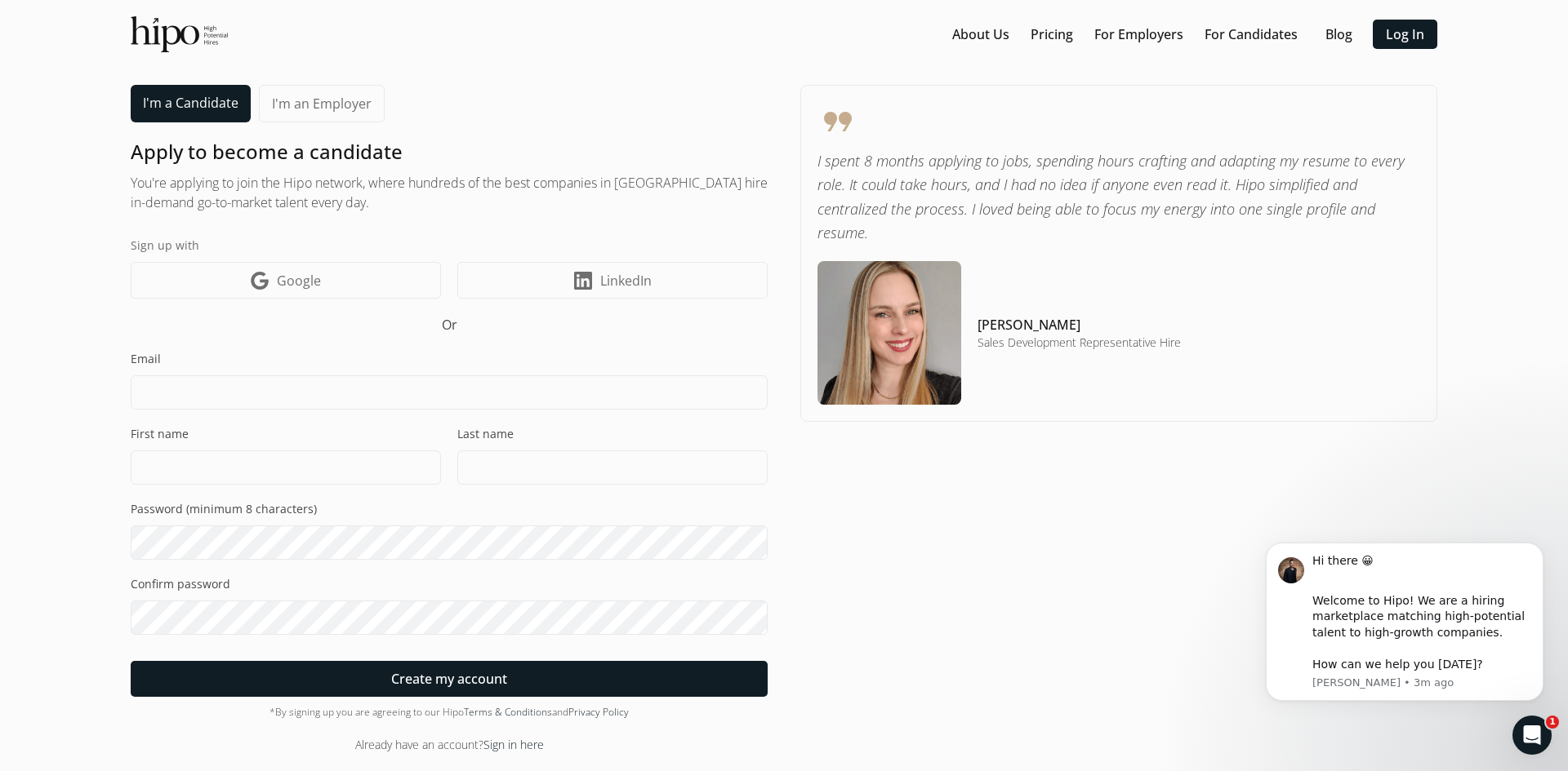
click at [526, 742] on link "Sign in here" at bounding box center [513, 745] width 60 height 16
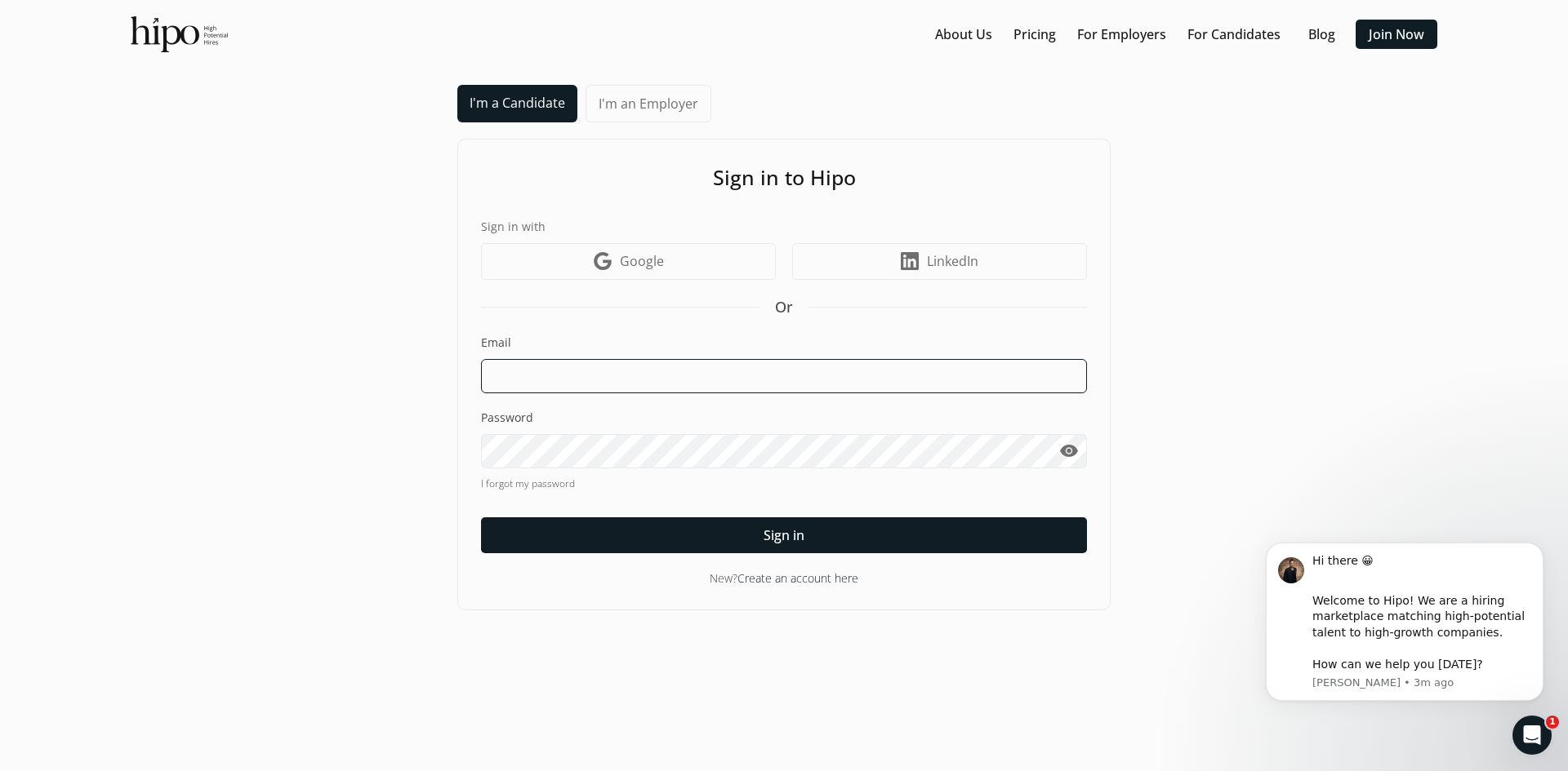
click at [629, 382] on input at bounding box center [784, 377] width 606 height 35
click at [535, 477] on link "I forgot my password" at bounding box center [784, 484] width 606 height 15
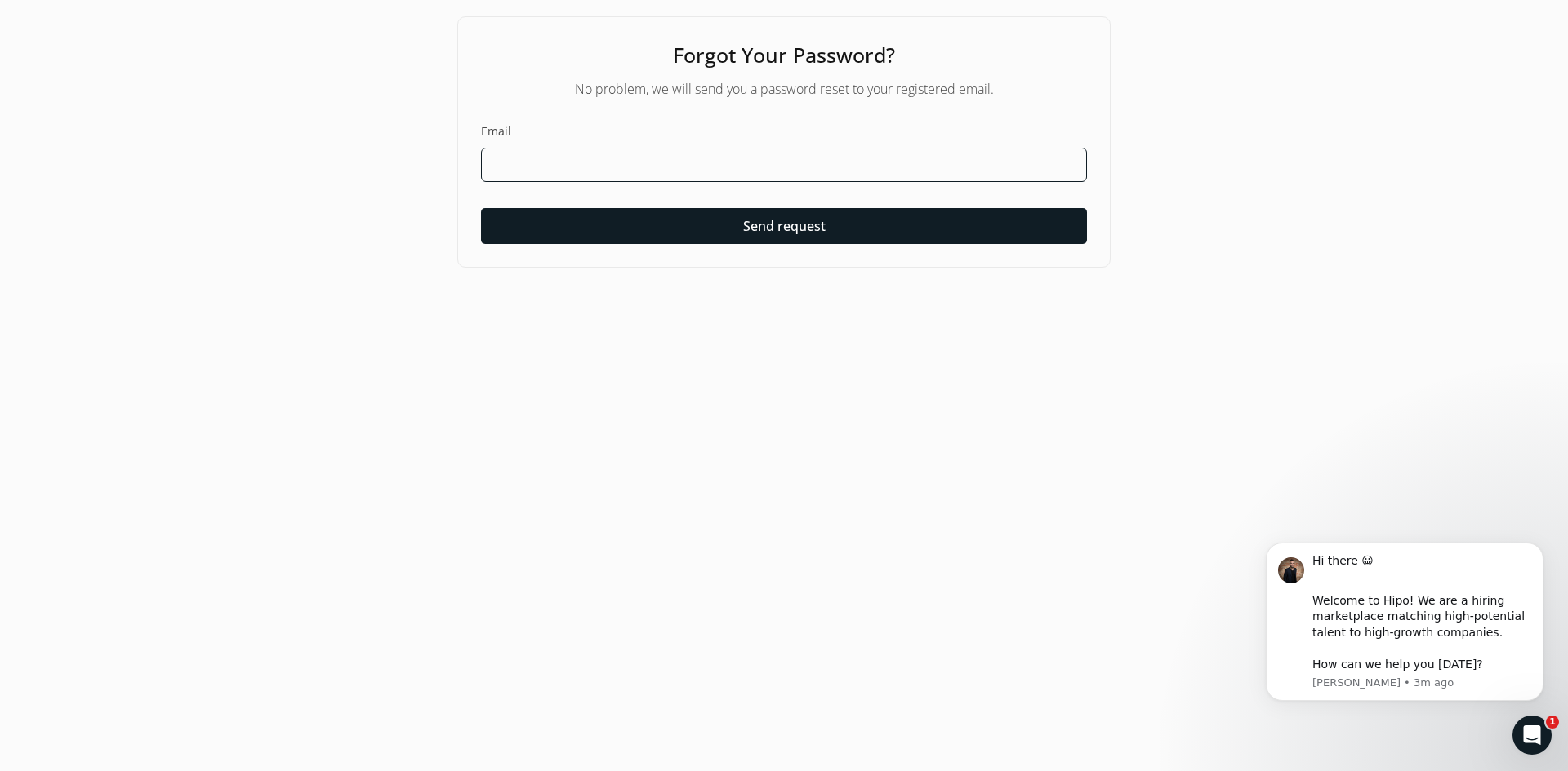
click at [573, 152] on input at bounding box center [784, 165] width 606 height 35
type input "k"
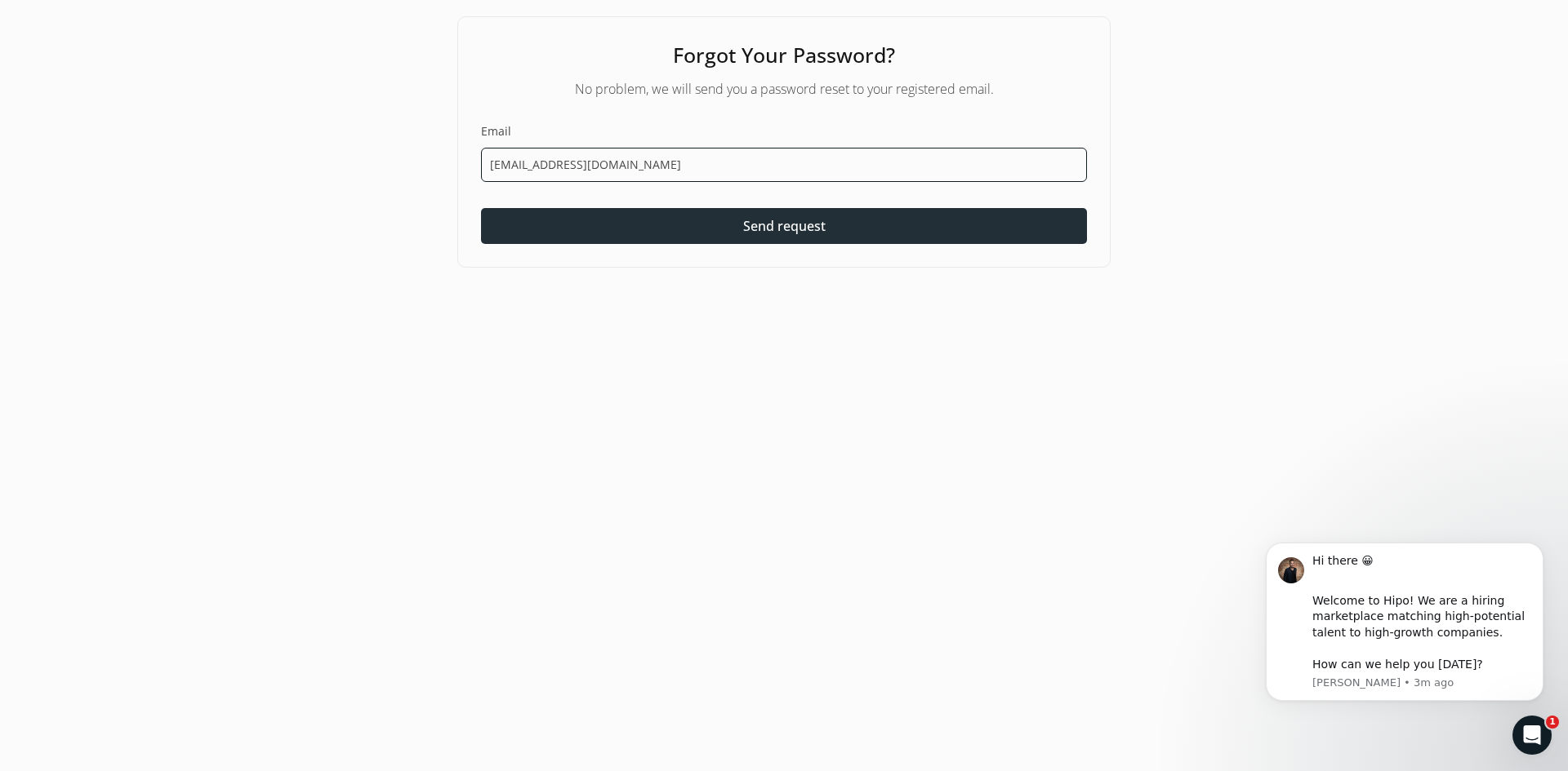
type input "[EMAIL_ADDRESS][DOMAIN_NAME]"
click at [656, 211] on div at bounding box center [784, 226] width 606 height 36
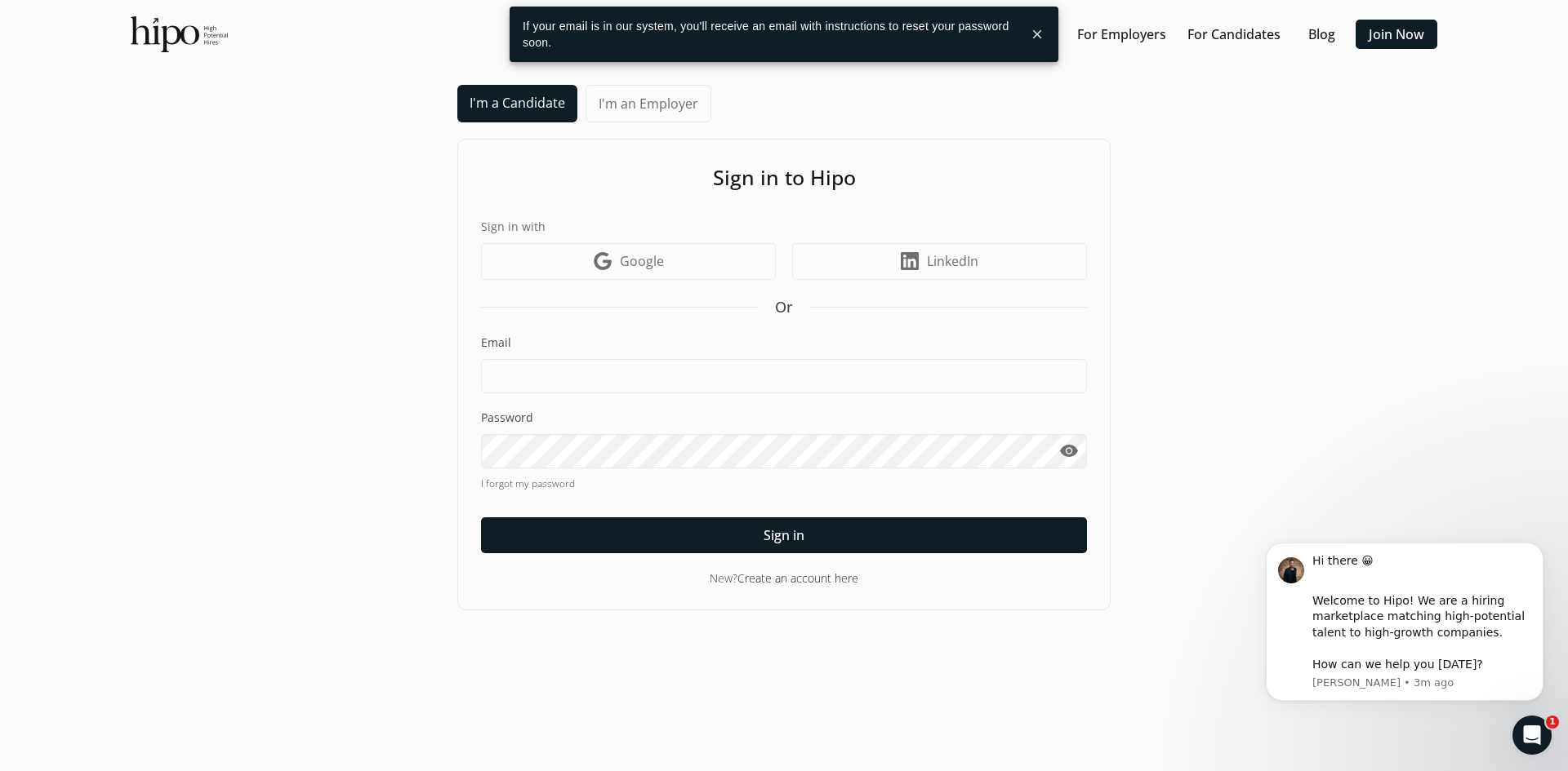
click at [1040, 39] on button "close" at bounding box center [1037, 35] width 30 height 30
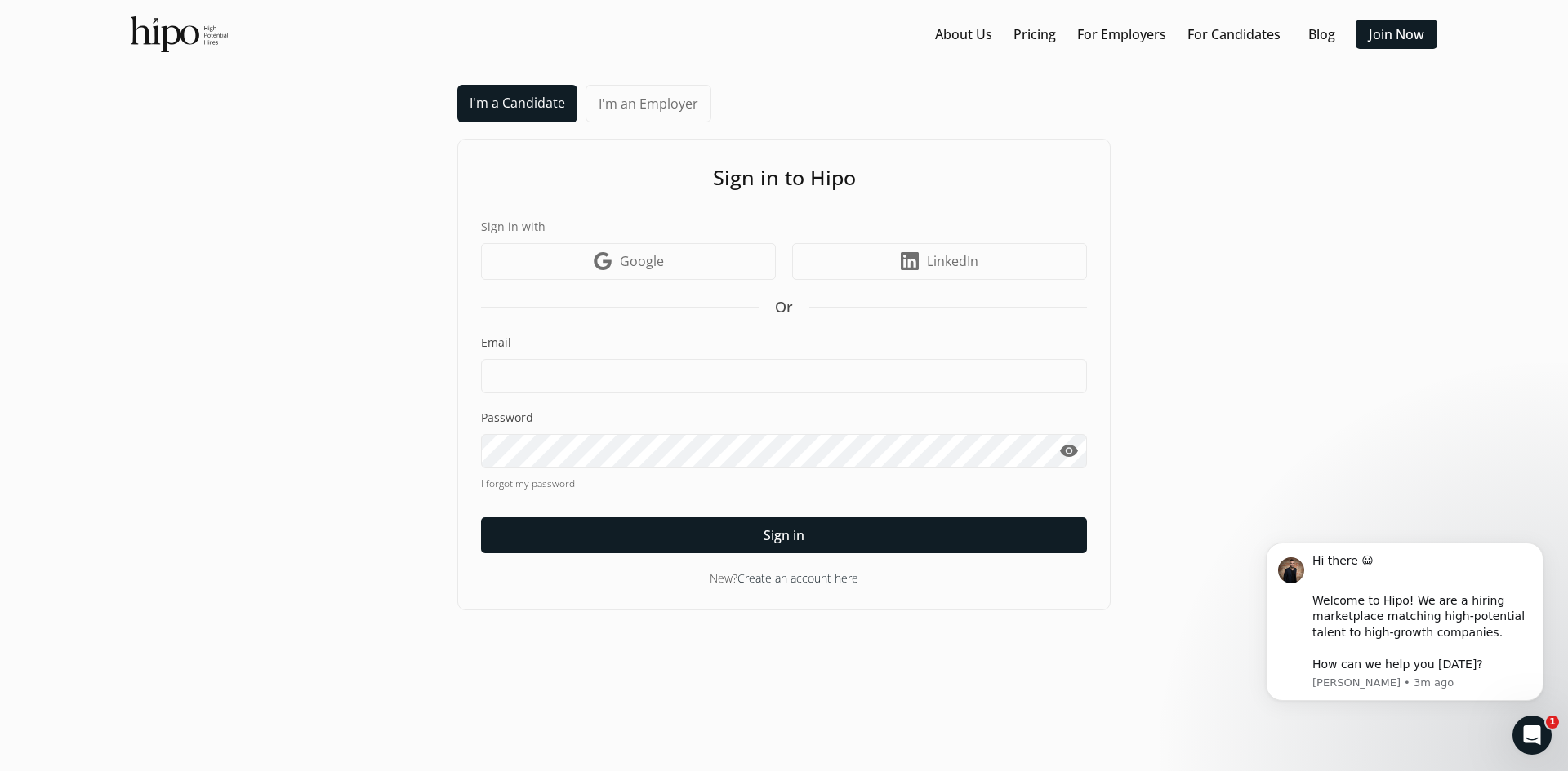
click at [1368, 294] on div "I'm a Candidate I'm an Employer Sign in to Hipo Sign in with Google icon Google…" at bounding box center [784, 348] width 1535 height 526
click at [1232, 33] on link "For Candidates" at bounding box center [1233, 35] width 93 height 20
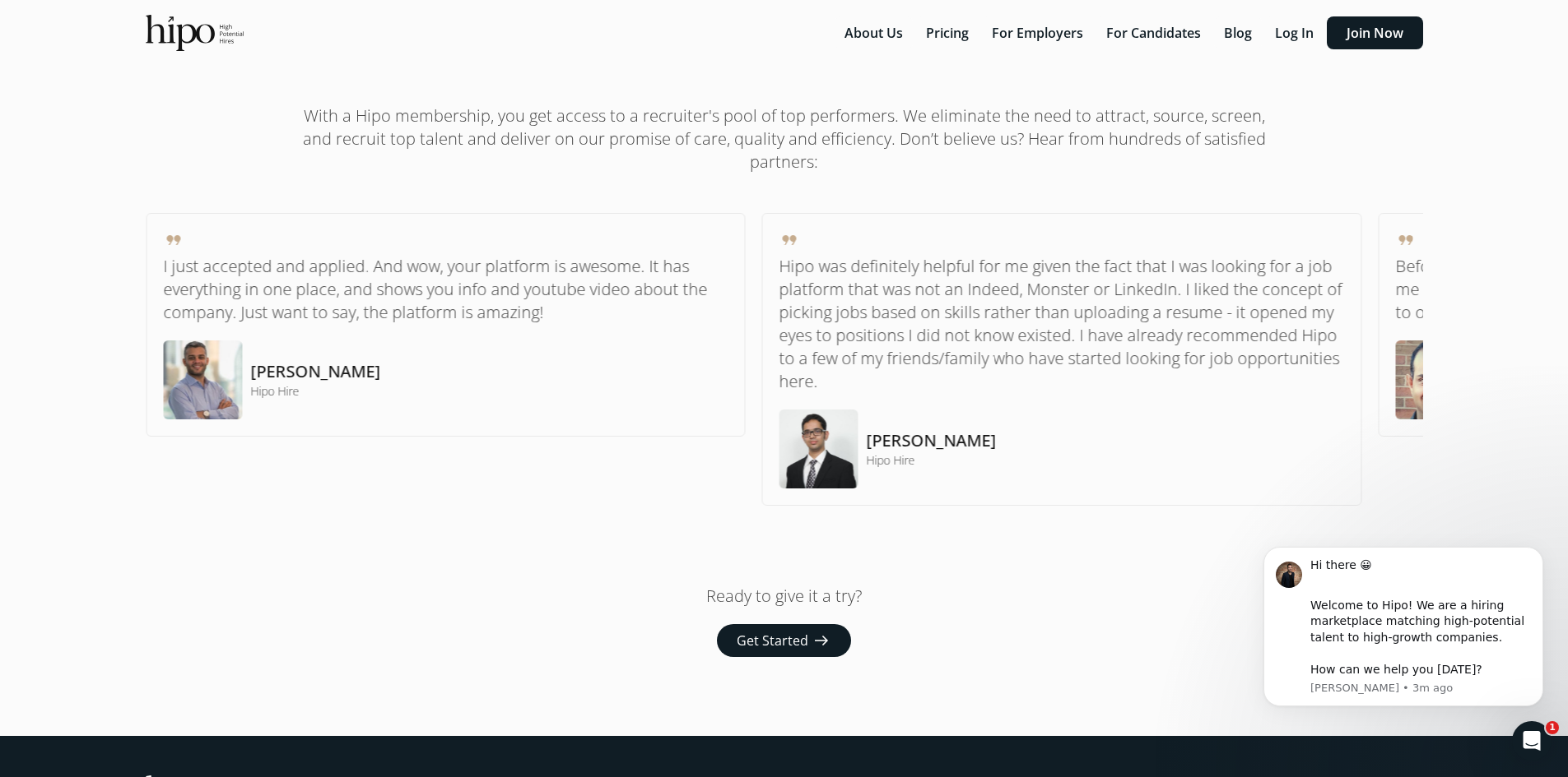
scroll to position [1254, 0]
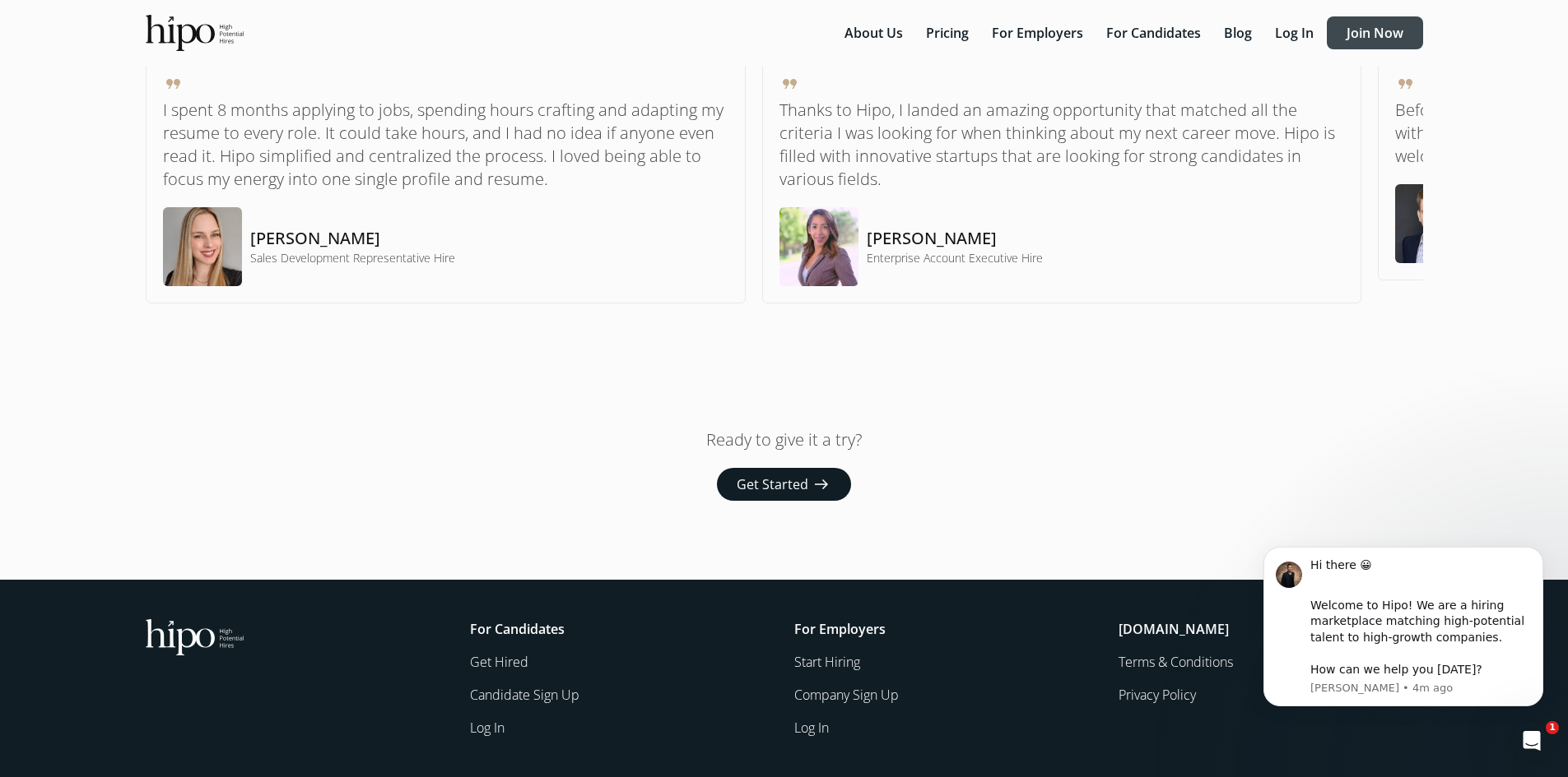
click at [1408, 27] on button "Join Now" at bounding box center [1375, 33] width 96 height 33
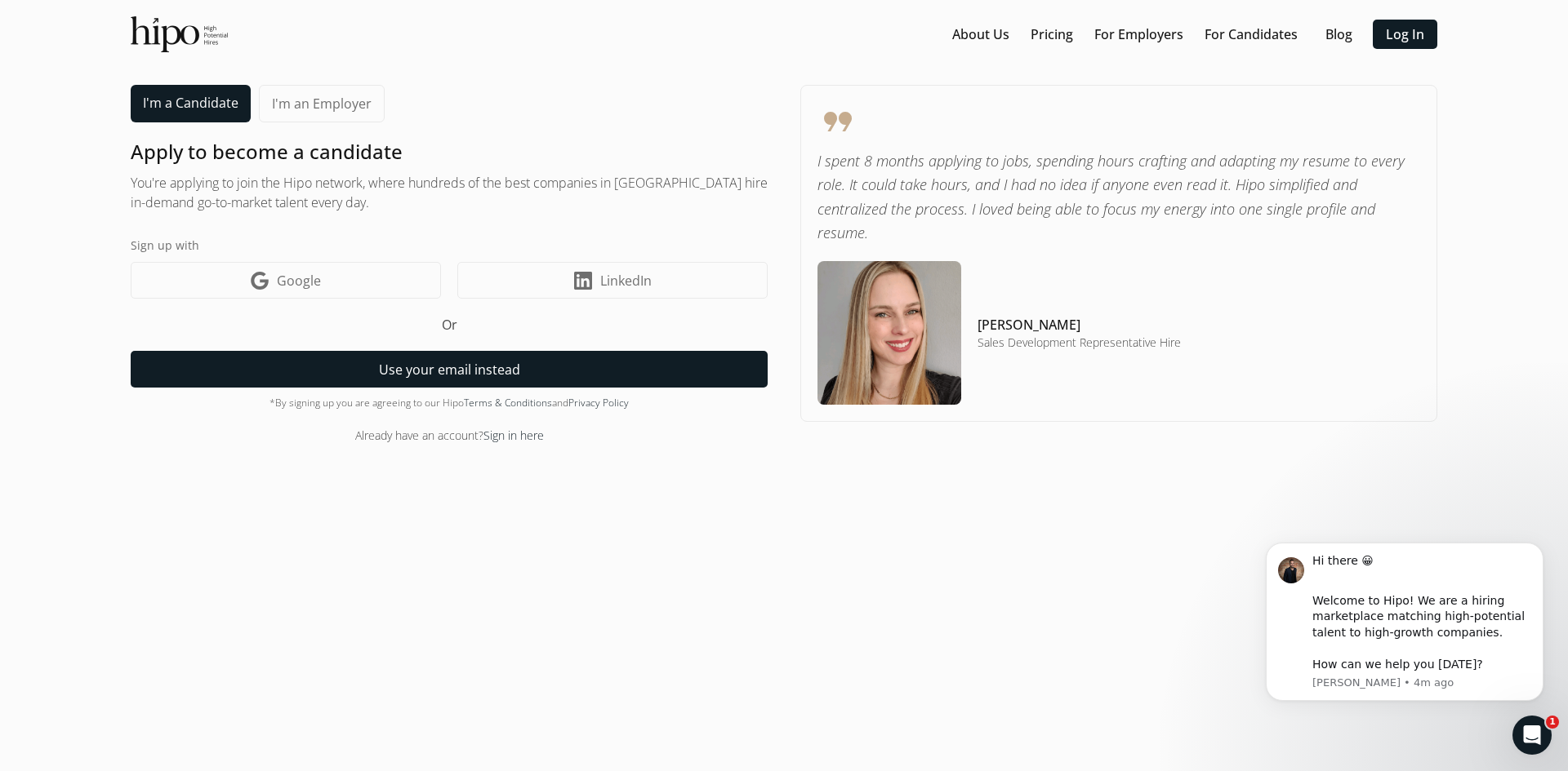
click at [641, 374] on button "Use your email instead" at bounding box center [449, 369] width 637 height 37
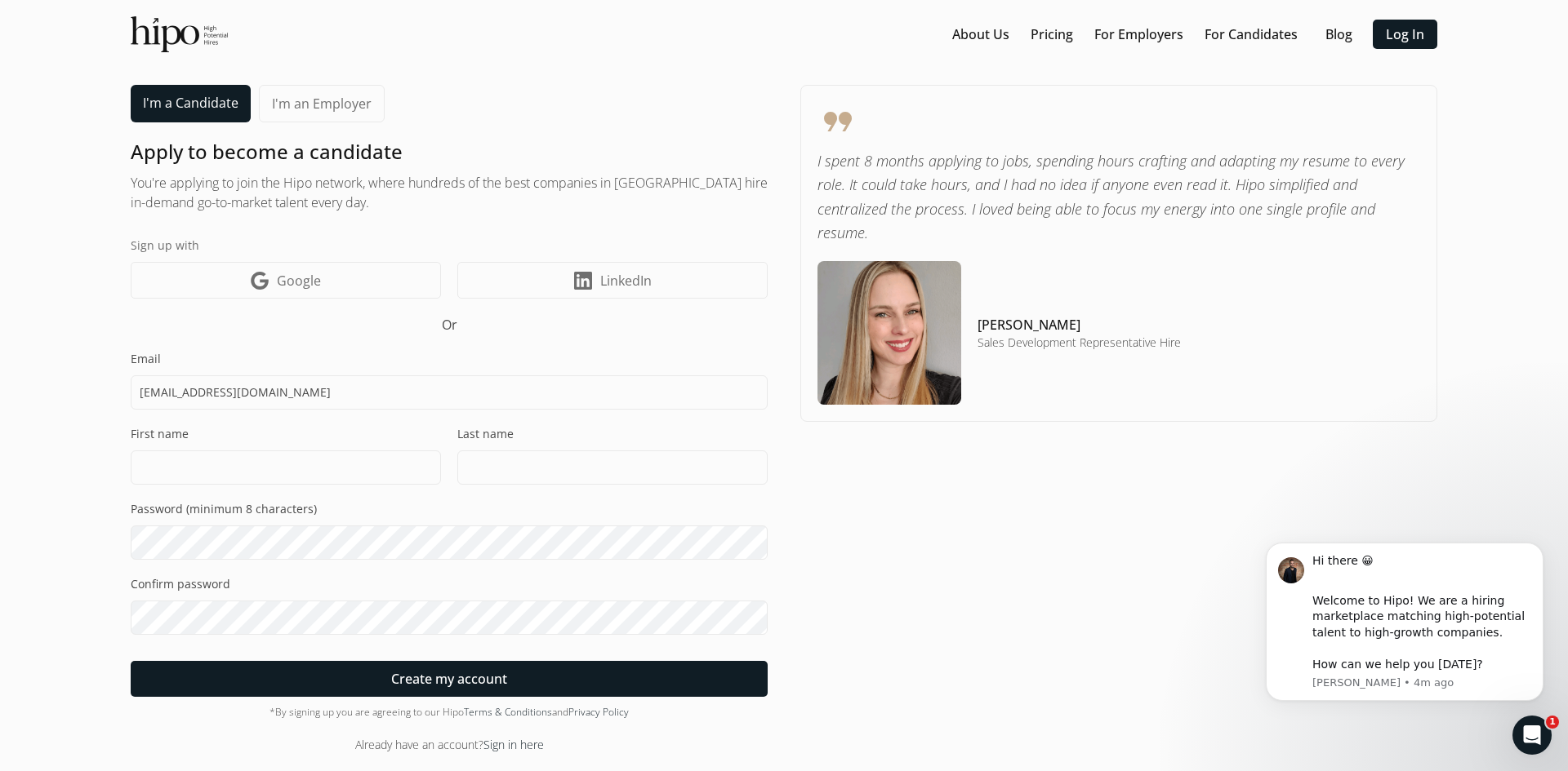
type input "[EMAIL_ADDRESS][DOMAIN_NAME]"
type input "[PERSON_NAME]"
type input "s"
type input "[PERSON_NAME]"
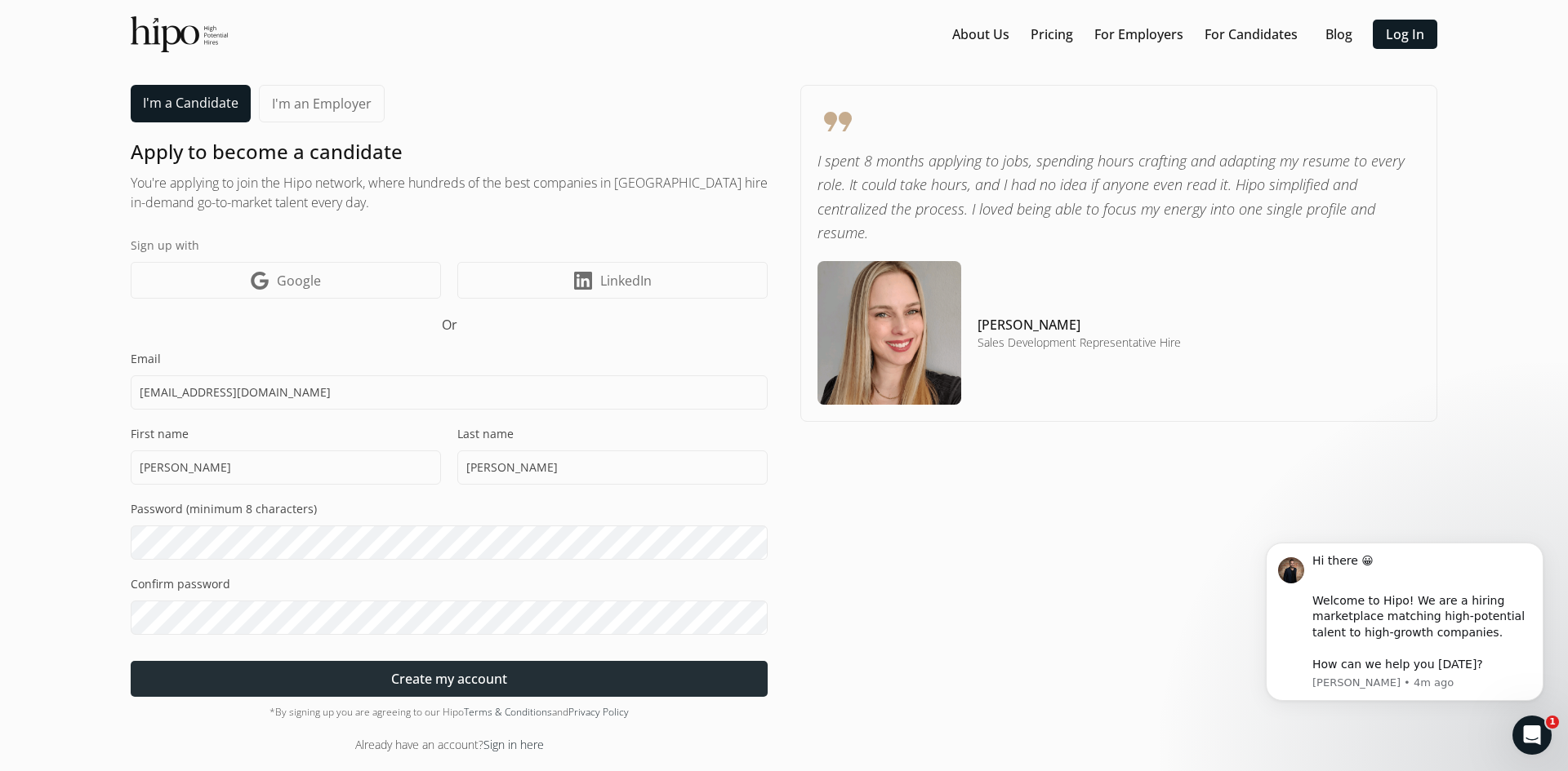
click at [563, 686] on div at bounding box center [449, 679] width 637 height 36
